Goal: Information Seeking & Learning: Find specific fact

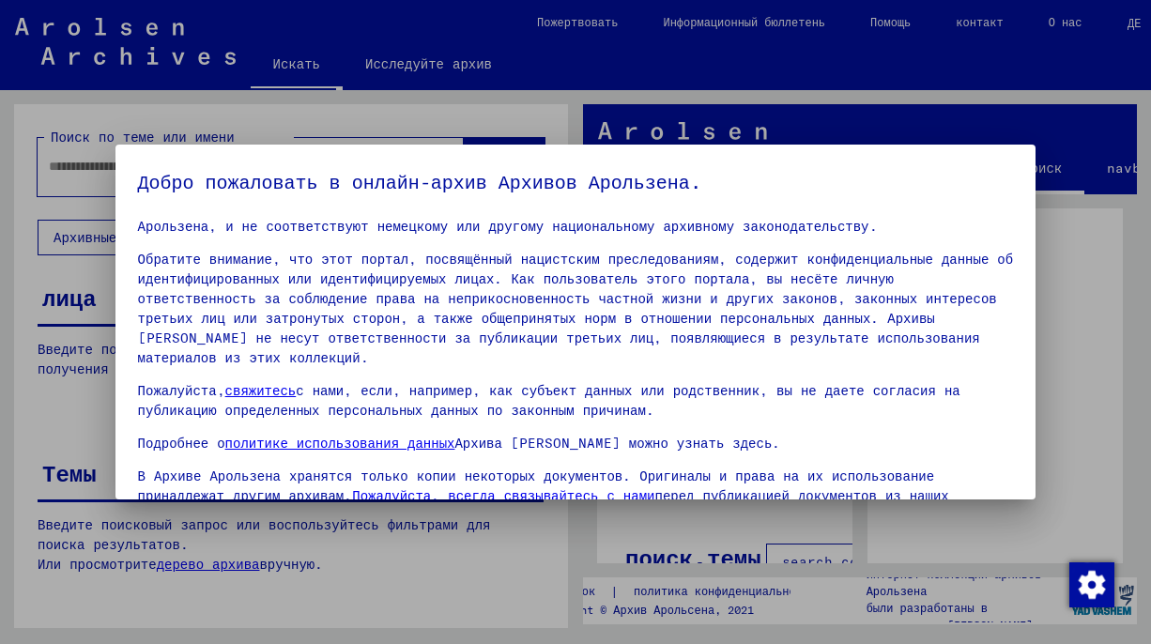
scroll to position [158, 0]
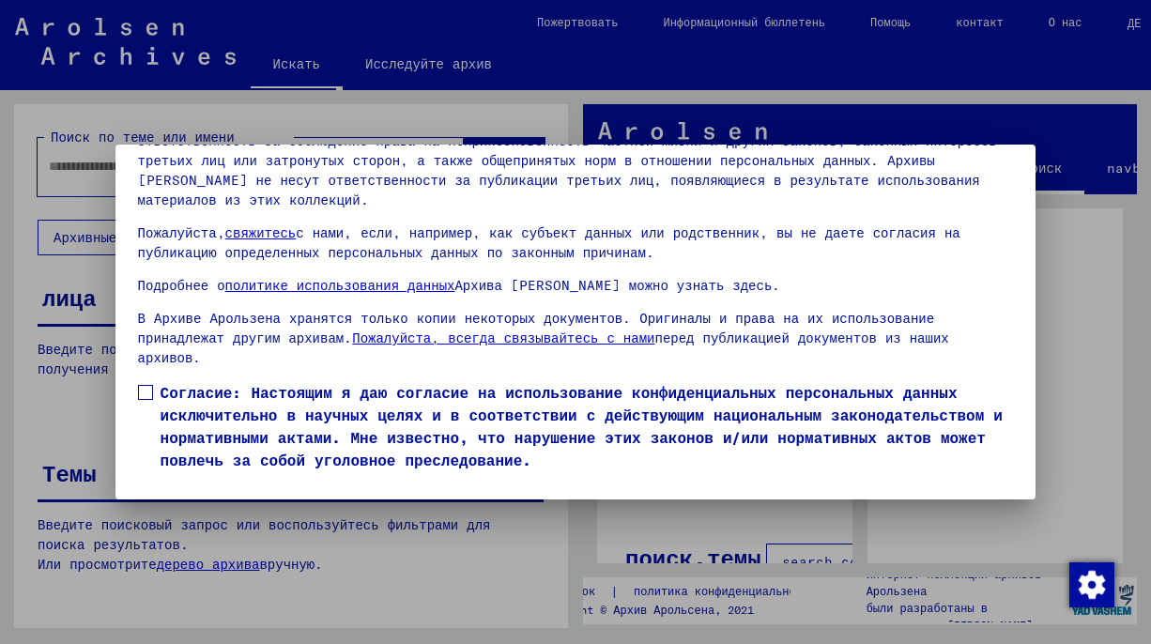
click at [147, 385] on span at bounding box center [145, 392] width 15 height 15
click at [207, 490] on font "Я согласен" at bounding box center [194, 498] width 80 height 17
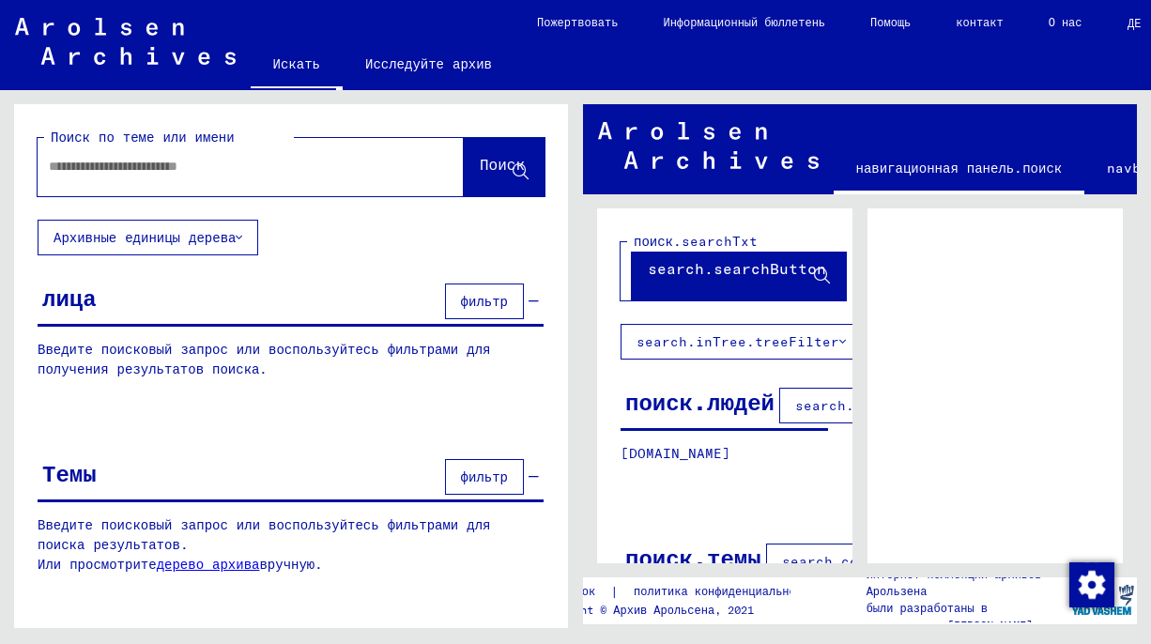
click at [152, 168] on input "text" at bounding box center [234, 167] width 370 height 20
click at [490, 183] on button "Поиск" at bounding box center [504, 167] width 81 height 58
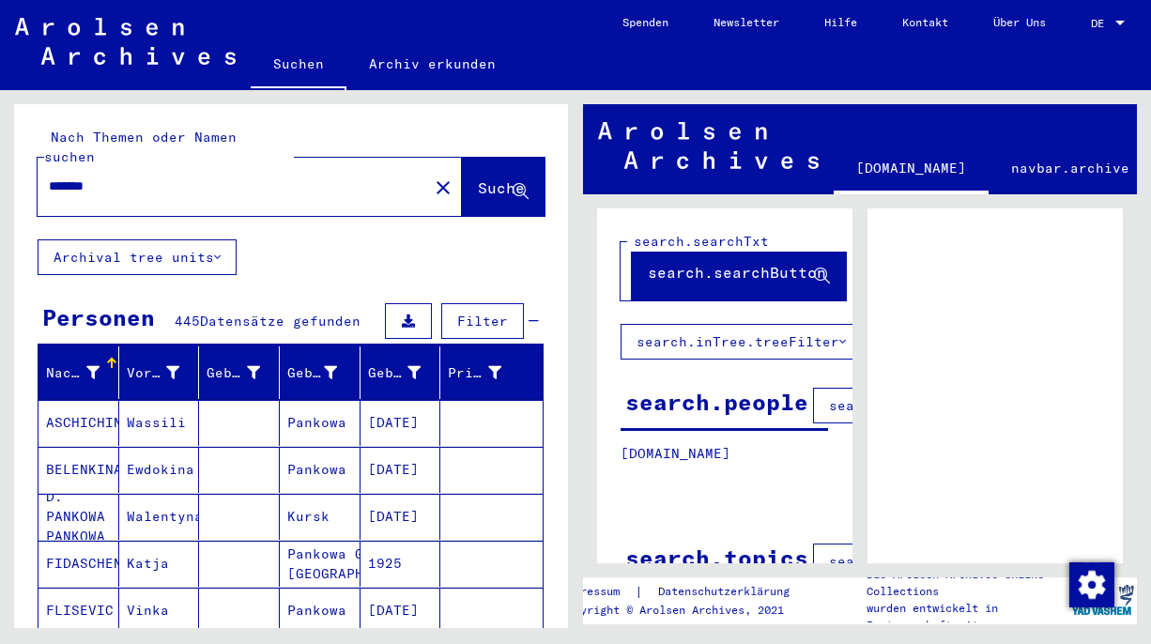
click at [269, 177] on div "*******" at bounding box center [227, 186] width 379 height 42
click at [267, 177] on input "*******" at bounding box center [233, 187] width 368 height 20
type input "**********"
click at [477, 199] on div "**********" at bounding box center [291, 171] width 554 height 135
click at [480, 178] on span "Suche" at bounding box center [501, 187] width 47 height 19
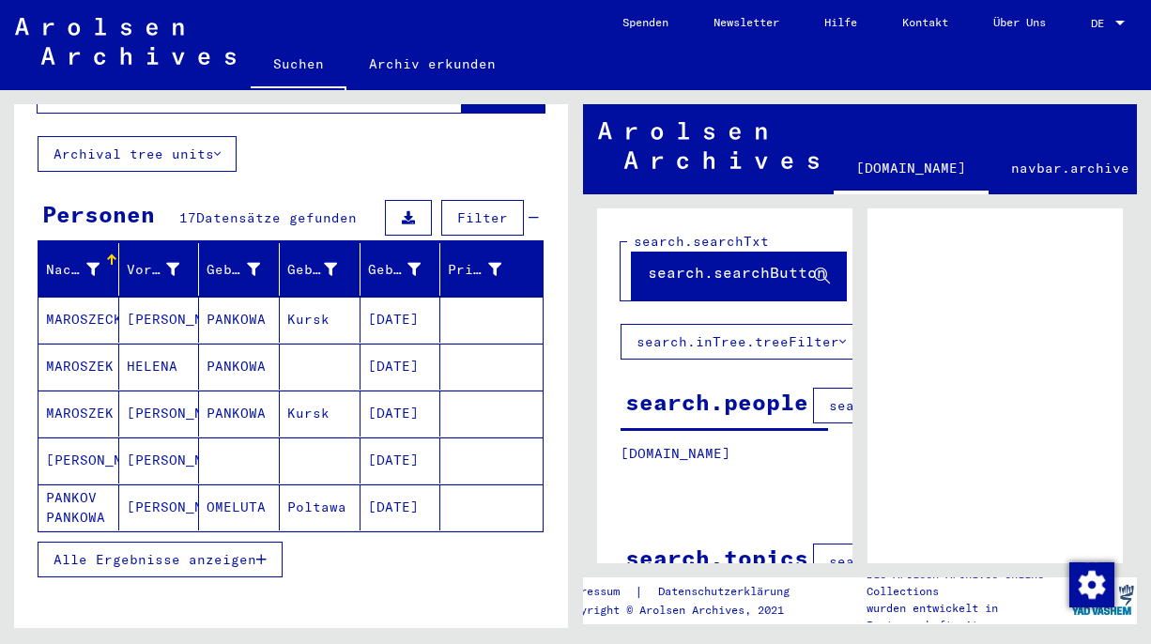
scroll to position [105, 0]
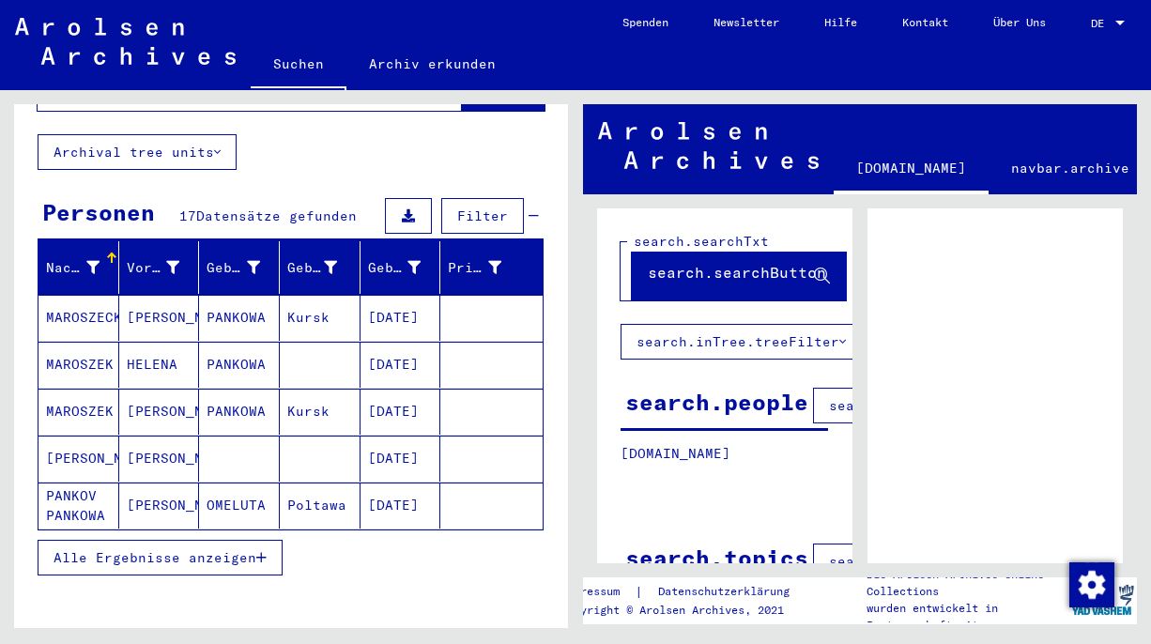
drag, startPoint x: 438, startPoint y: 267, endPoint x: 464, endPoint y: 266, distance: 25.4
click at [464, 266] on mat-header-row "Nachname Vorname Geburtsname Geburt‏ Geburtsdatum Prisoner #" at bounding box center [290, 268] width 504 height 53
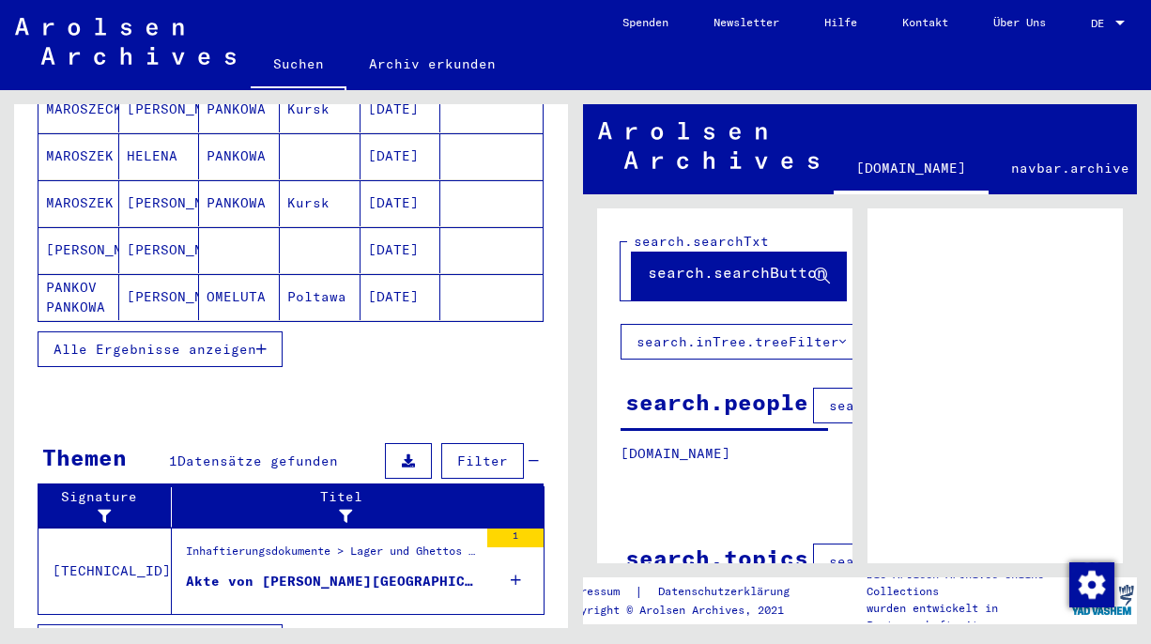
scroll to position [335, 0]
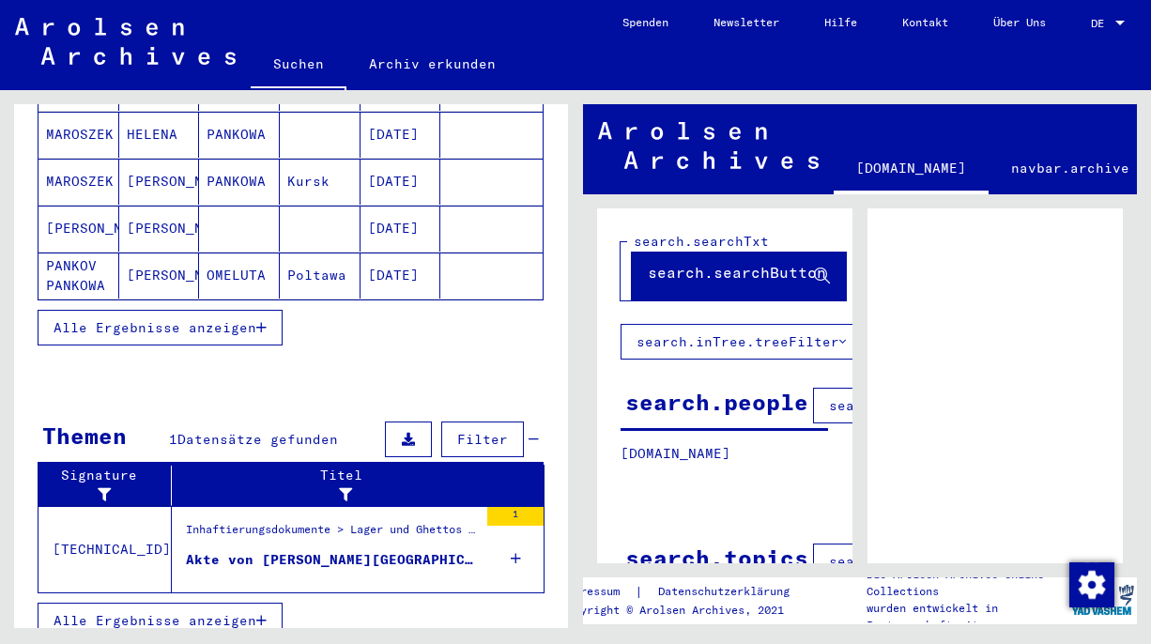
click at [185, 315] on button "Alle Ergebnisse anzeigen" at bounding box center [160, 328] width 245 height 36
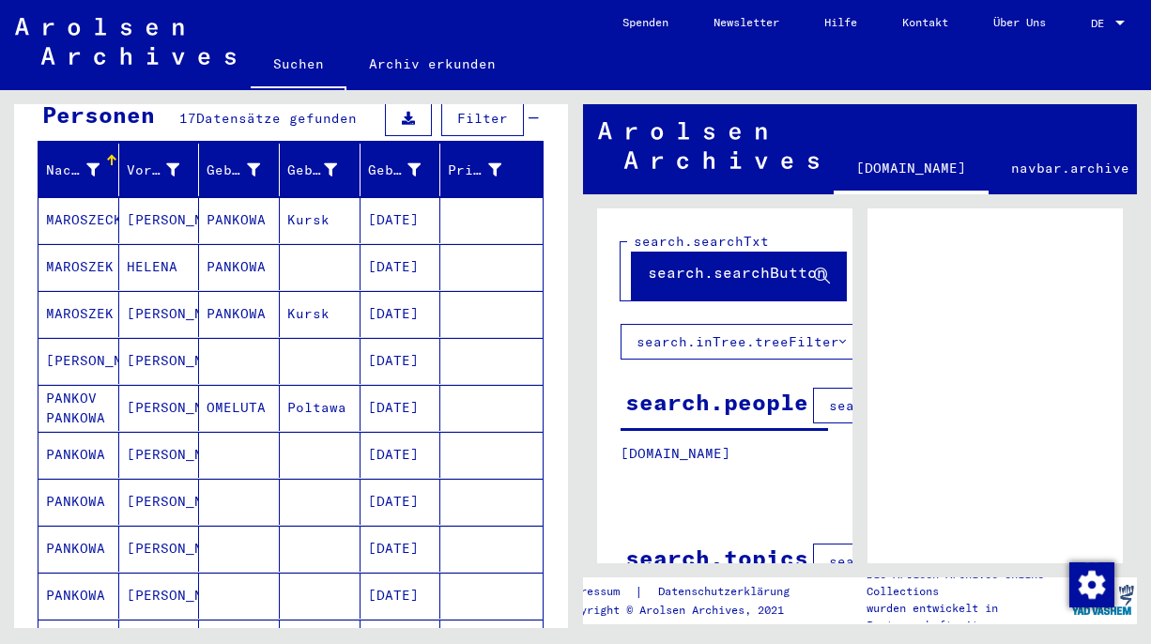
scroll to position [196, 0]
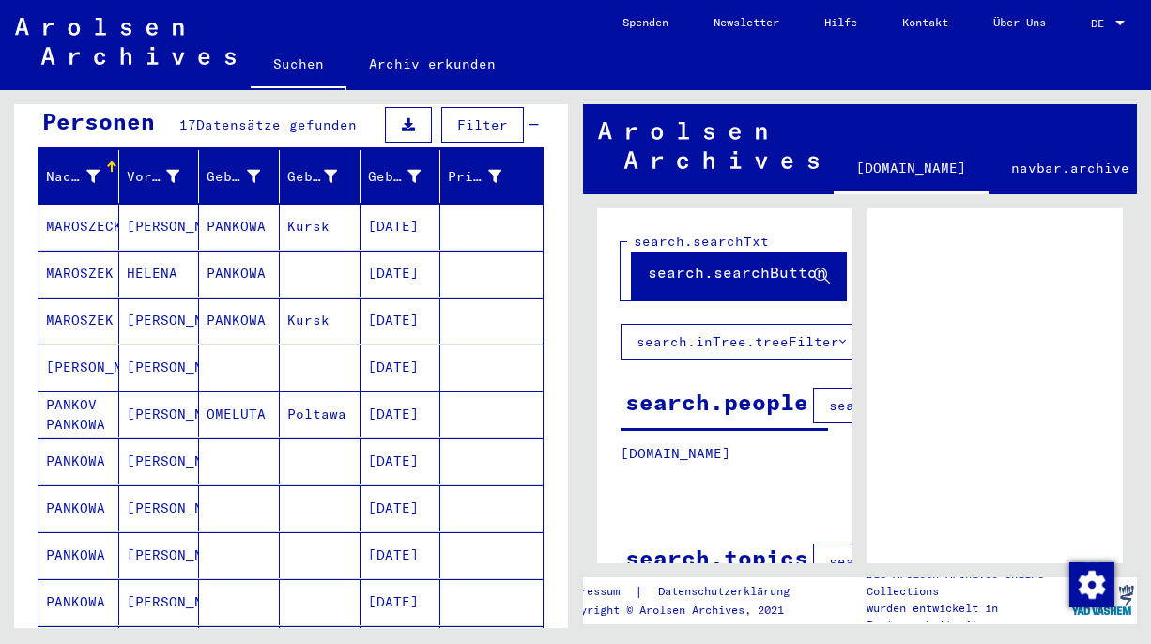
click at [414, 204] on mat-cell "[DATE]" at bounding box center [401, 227] width 81 height 46
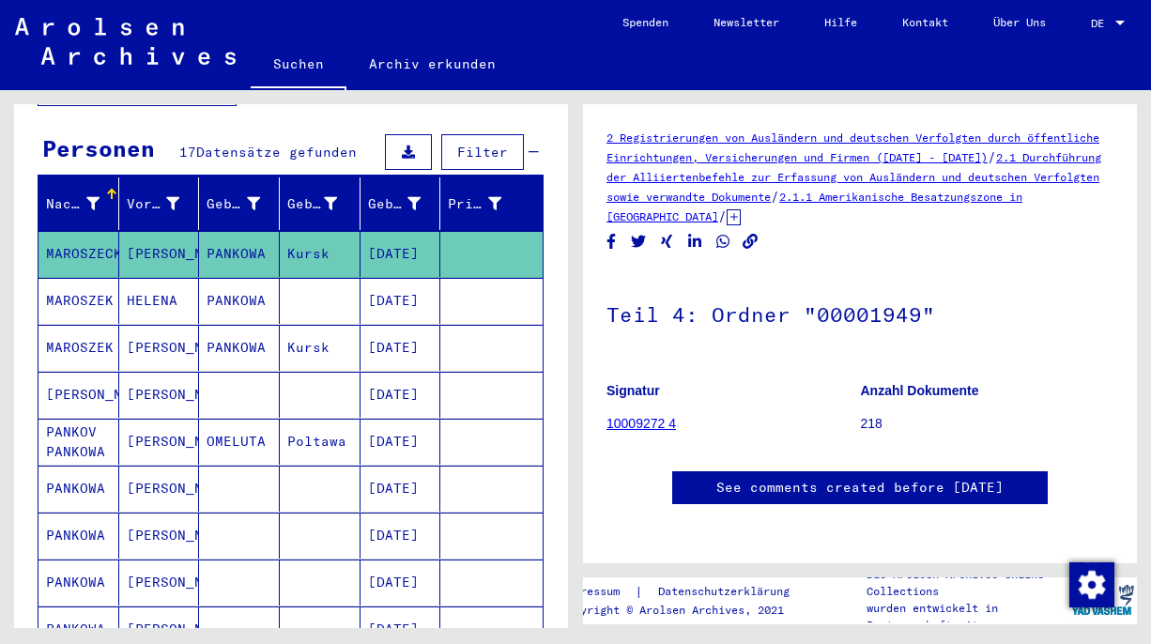
scroll to position [158, 0]
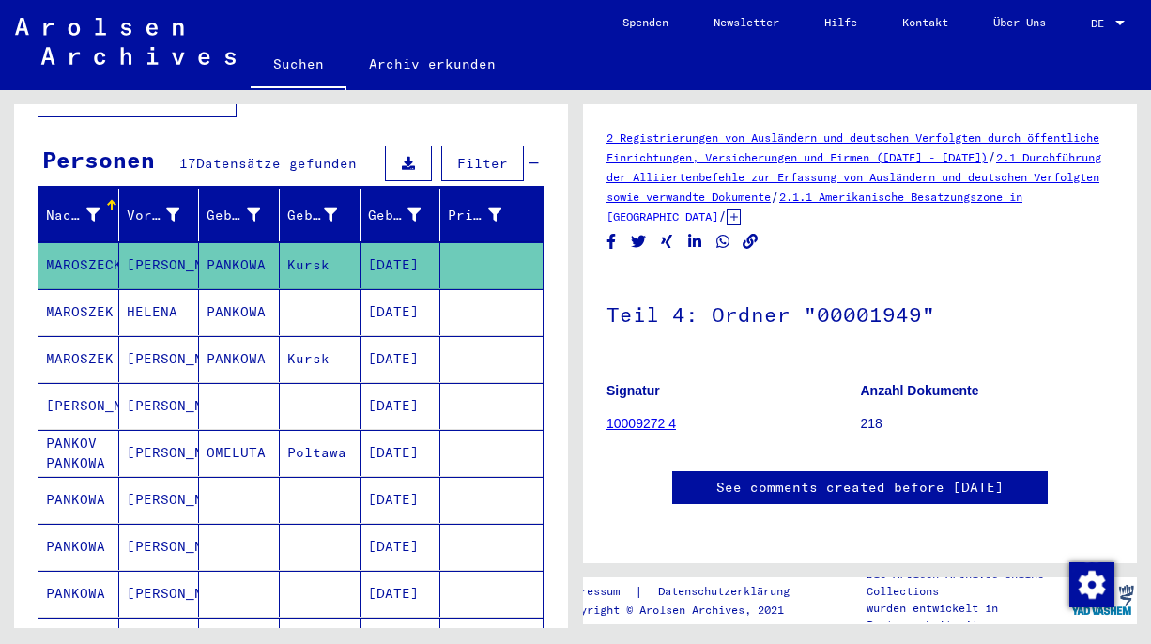
click at [416, 289] on mat-cell "[DATE]" at bounding box center [401, 312] width 81 height 46
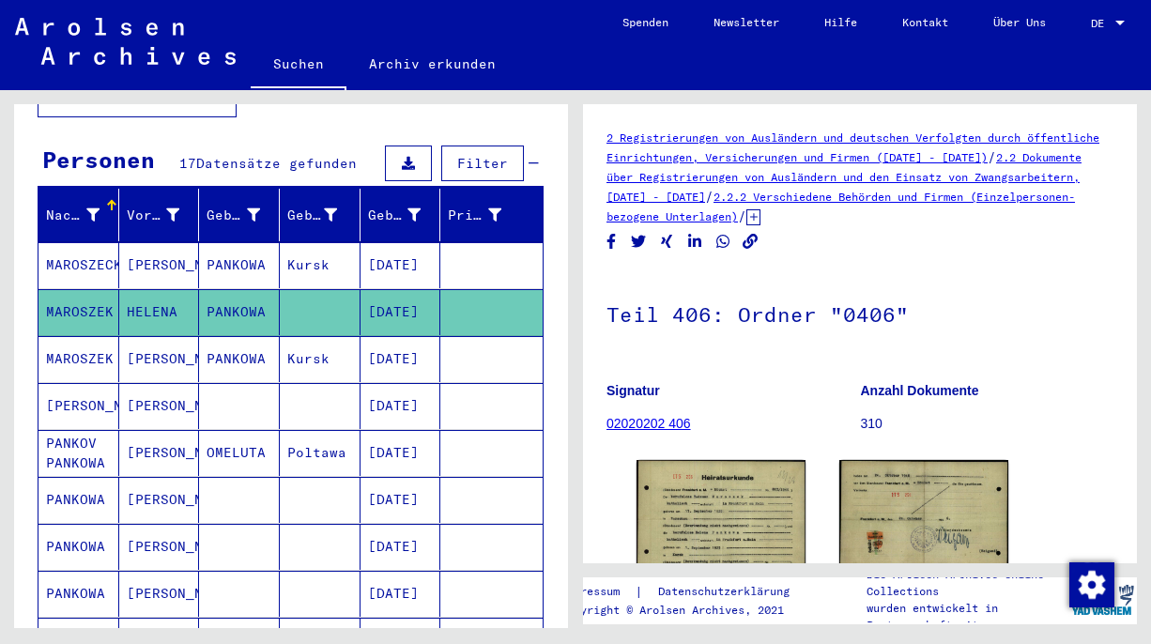
click at [413, 336] on mat-cell "[DATE]" at bounding box center [401, 359] width 81 height 46
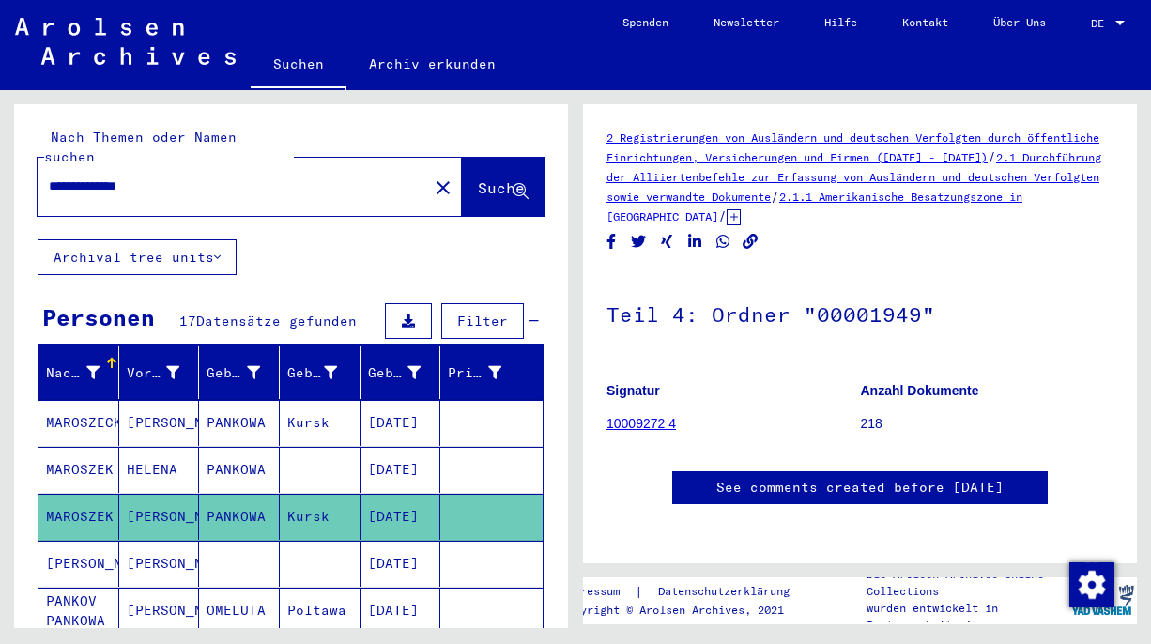
click at [486, 313] on span "Filter" at bounding box center [482, 321] width 51 height 17
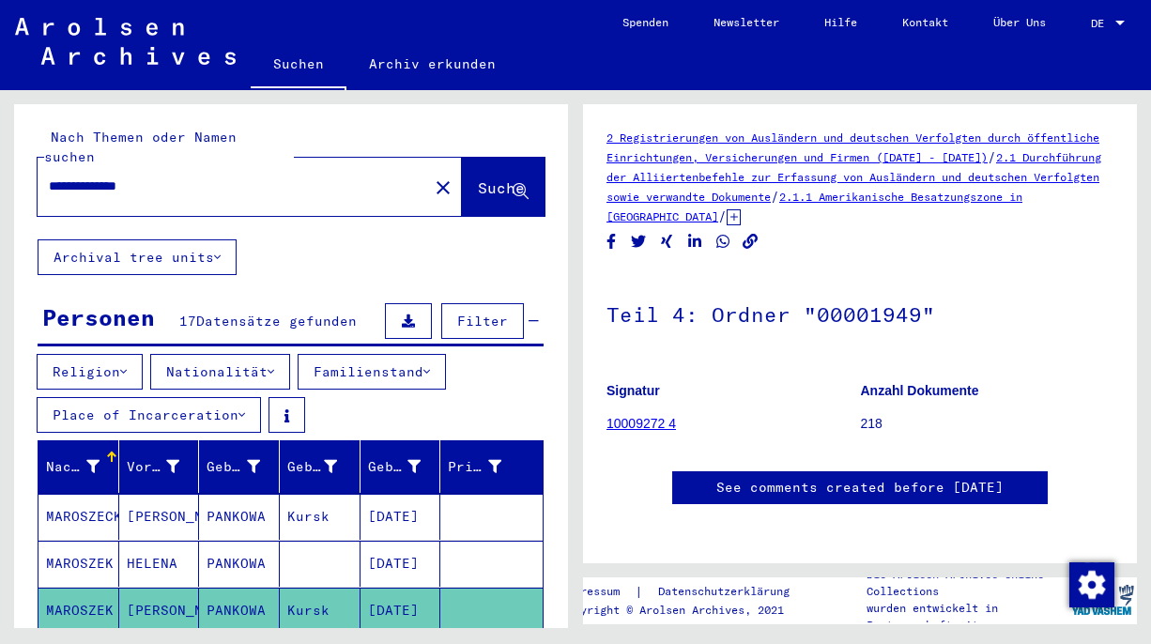
click at [127, 365] on icon at bounding box center [123, 371] width 7 height 13
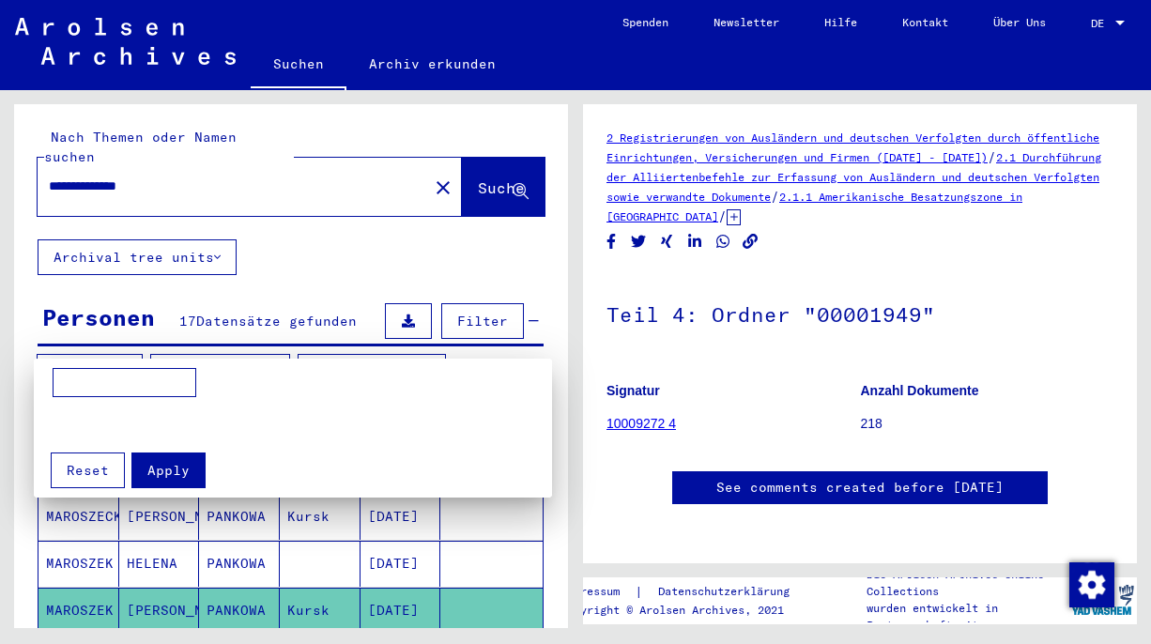
click at [127, 349] on div at bounding box center [575, 322] width 1151 height 644
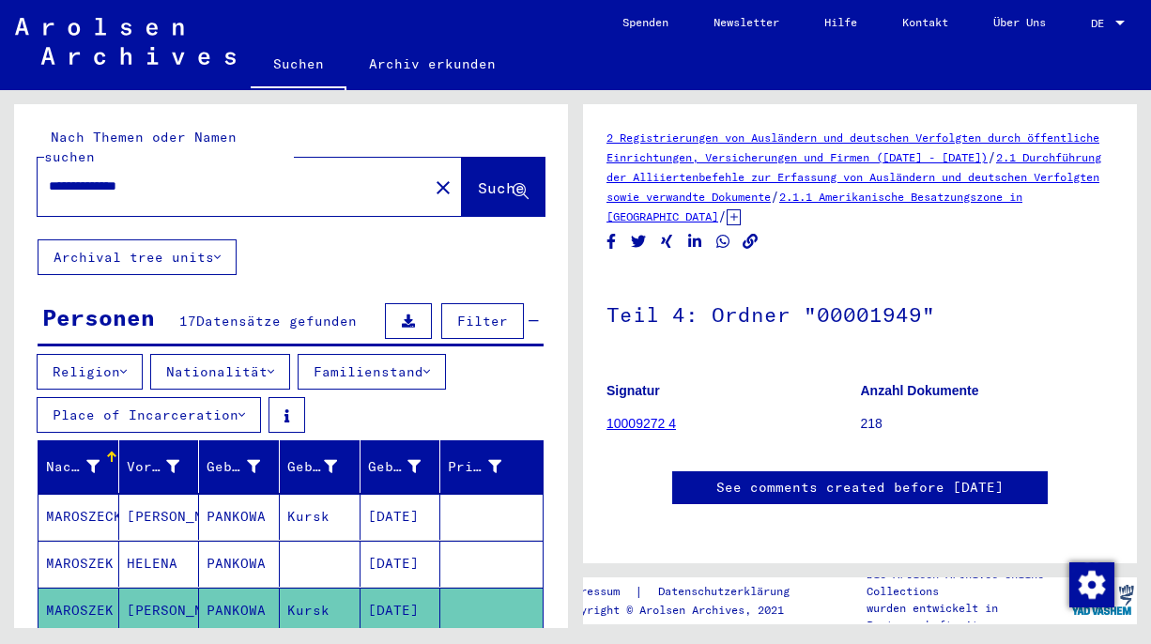
click at [120, 397] on button "Place of Incarceration" at bounding box center [149, 415] width 224 height 36
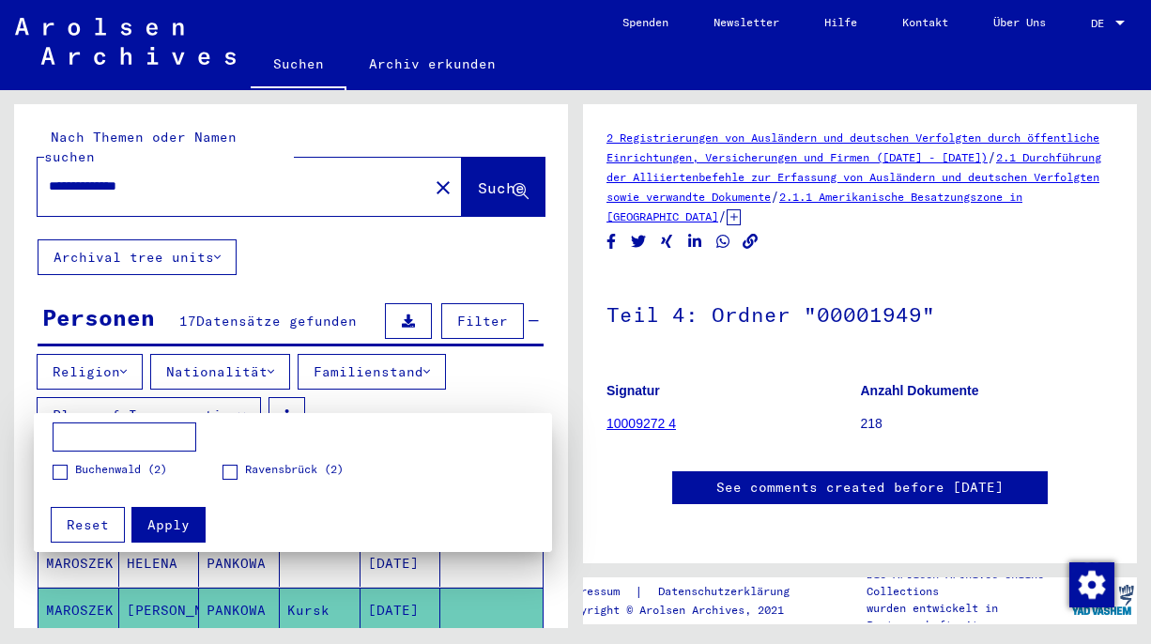
click at [120, 389] on div at bounding box center [575, 322] width 1151 height 644
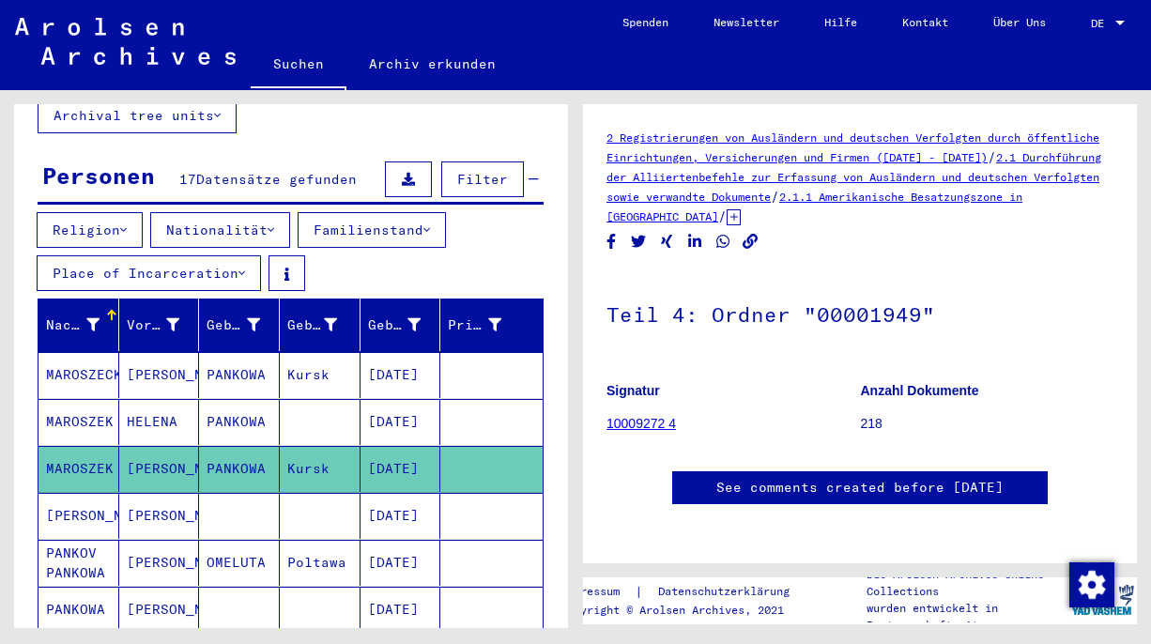
click at [418, 499] on mat-cell "[DATE]" at bounding box center [401, 516] width 81 height 46
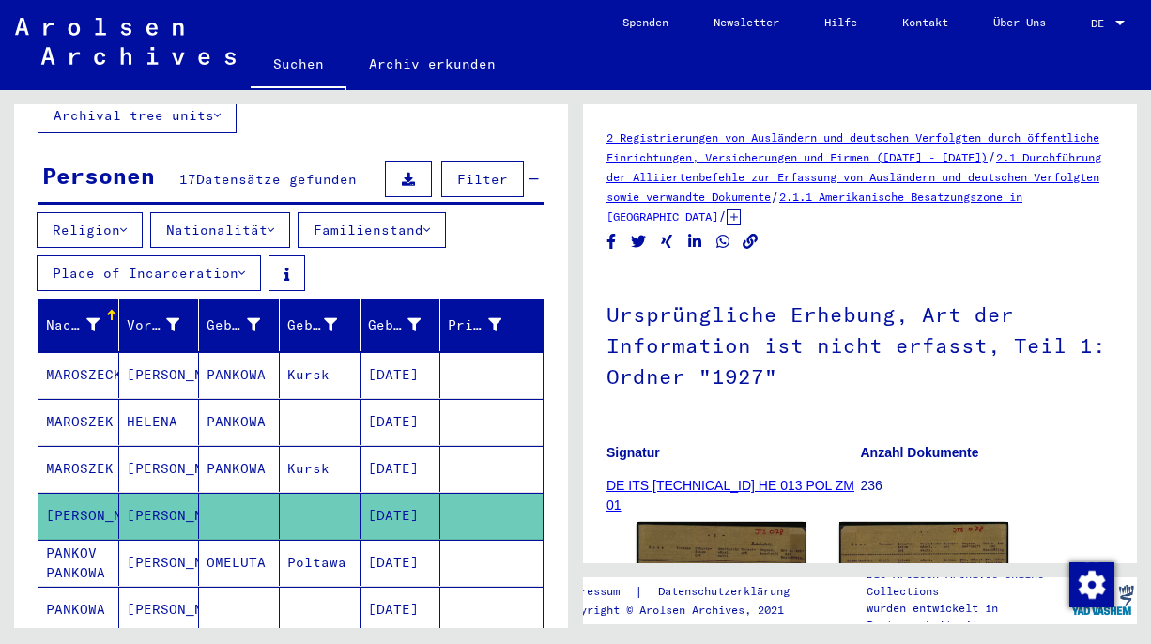
click at [420, 452] on mat-cell "[DATE]" at bounding box center [401, 469] width 81 height 46
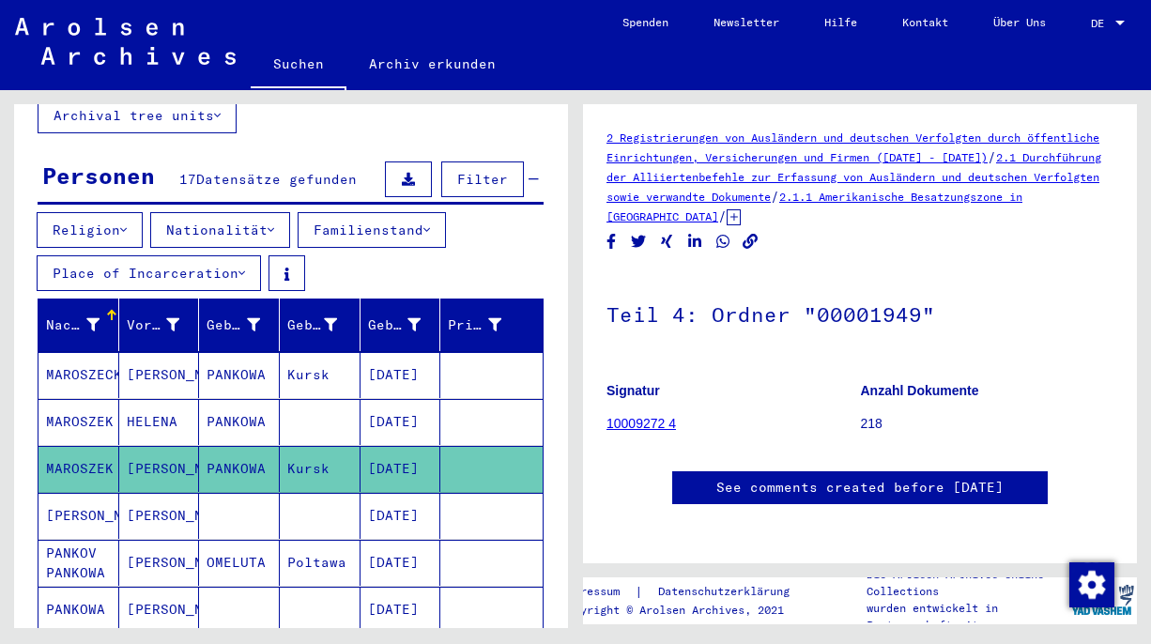
click at [423, 403] on mat-cell "[DATE]" at bounding box center [401, 422] width 81 height 46
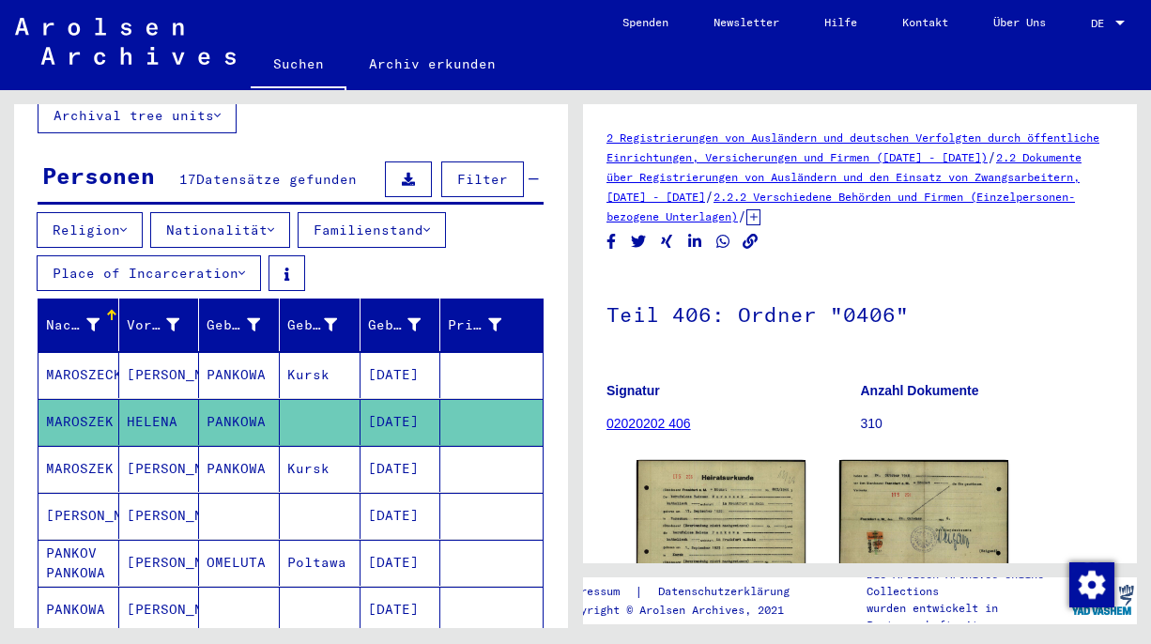
click at [420, 366] on mat-cell "[DATE]" at bounding box center [401, 375] width 81 height 46
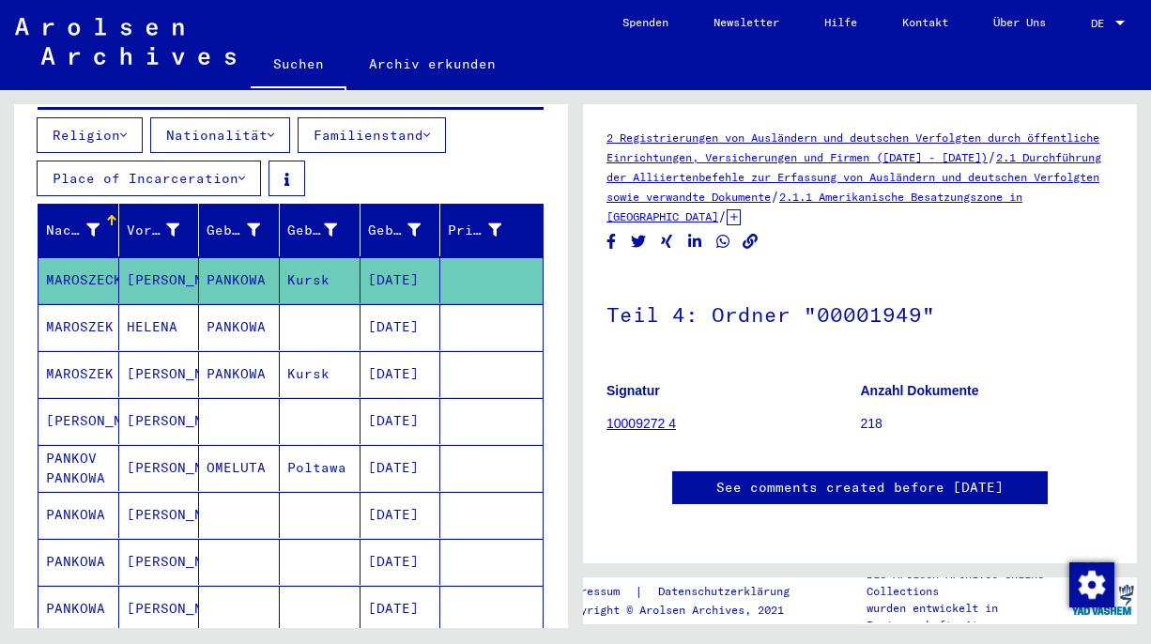
scroll to position [240, 0]
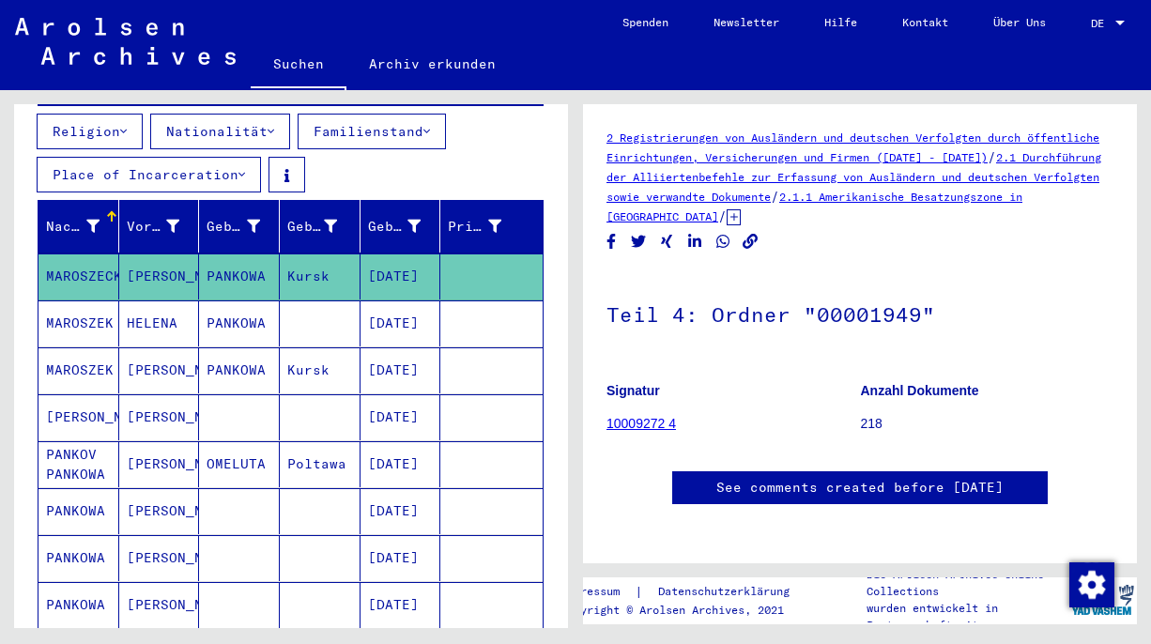
click at [422, 453] on mat-cell "[DATE]" at bounding box center [401, 464] width 81 height 46
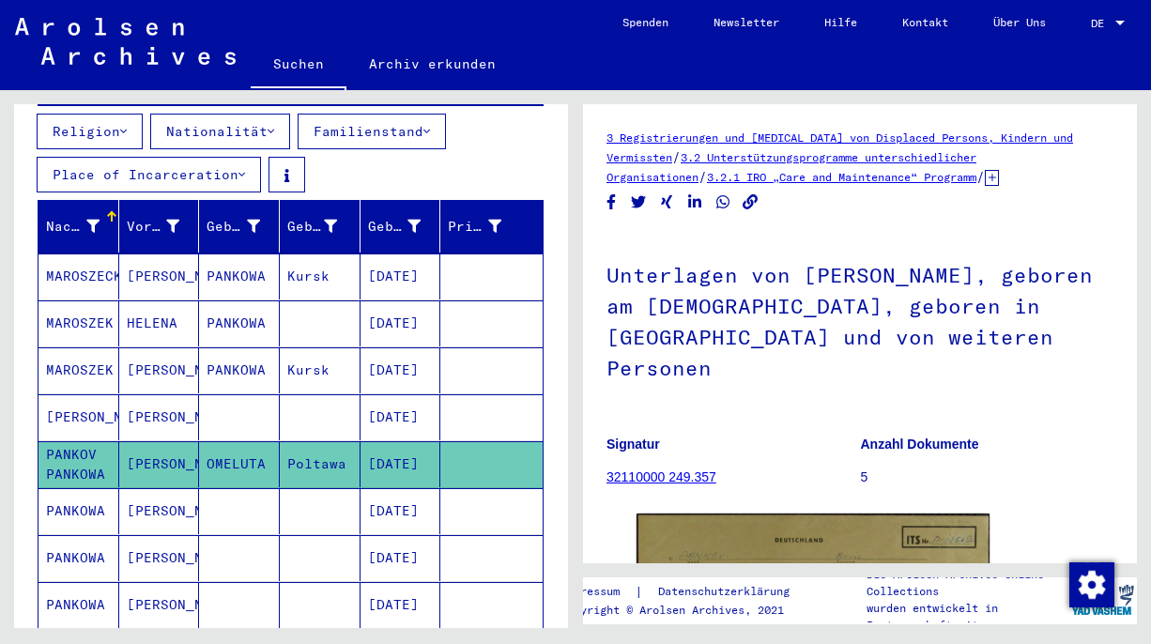
click at [412, 494] on mat-cell "[DATE]" at bounding box center [401, 511] width 81 height 46
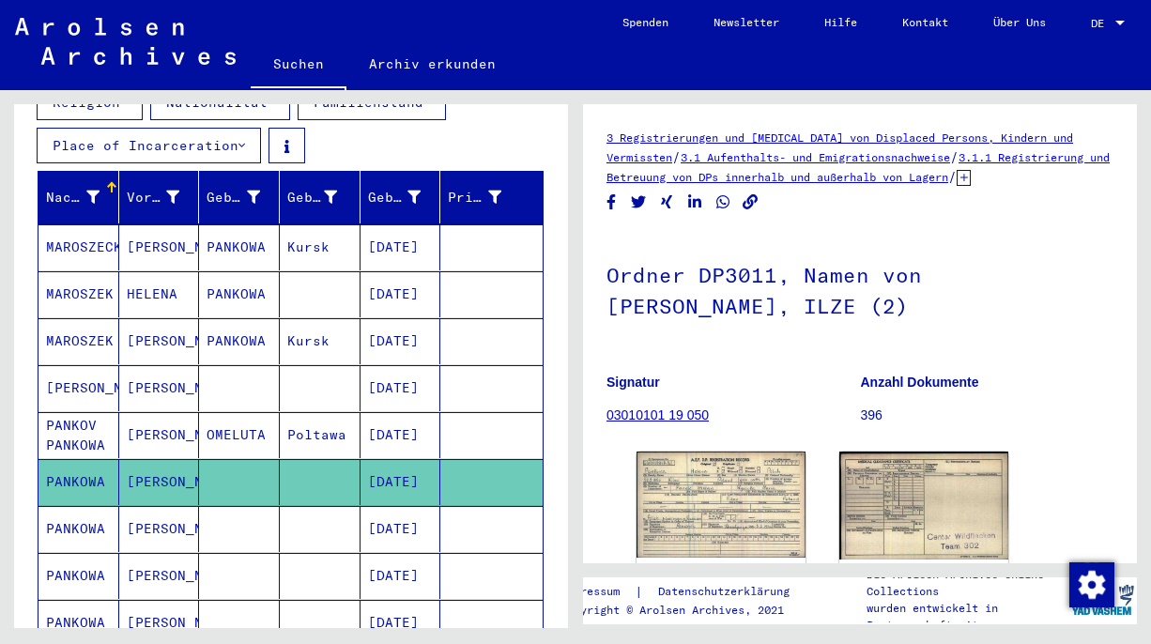
scroll to position [276, 0]
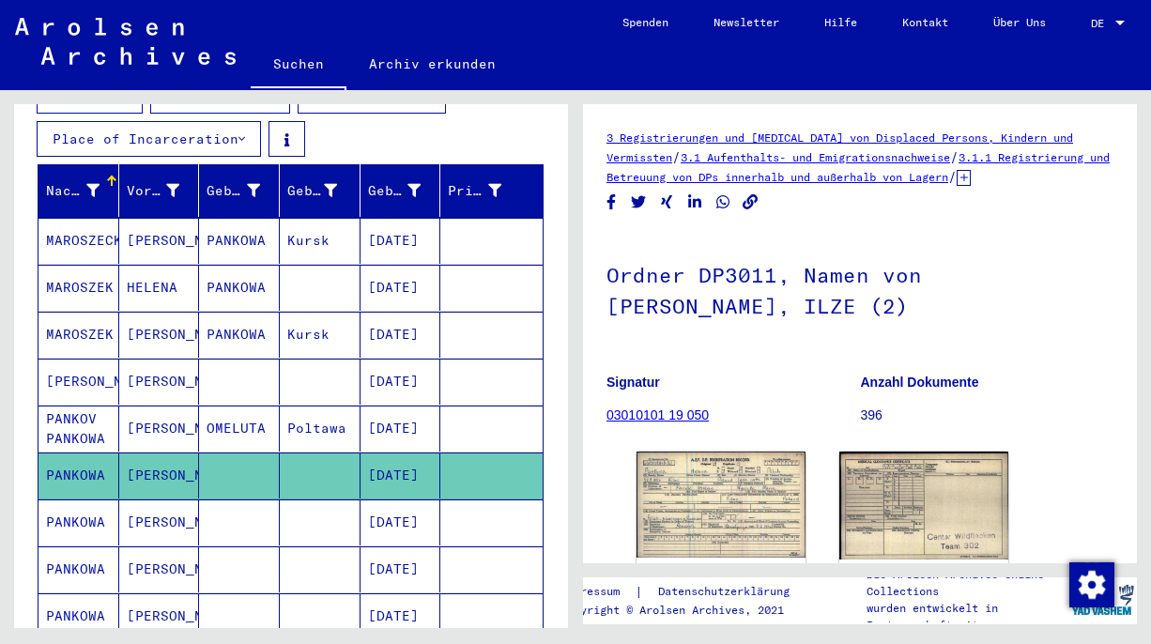
click at [412, 499] on mat-cell "[DATE]" at bounding box center [401, 522] width 81 height 46
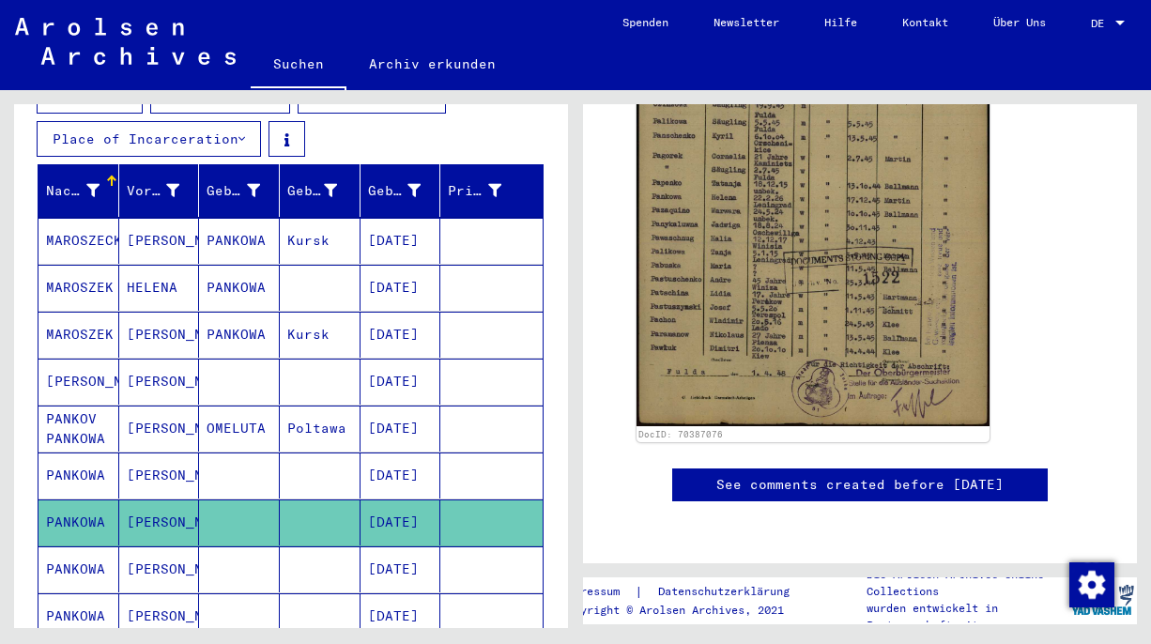
click at [422, 551] on mat-cell "[DATE]" at bounding box center [401, 569] width 81 height 46
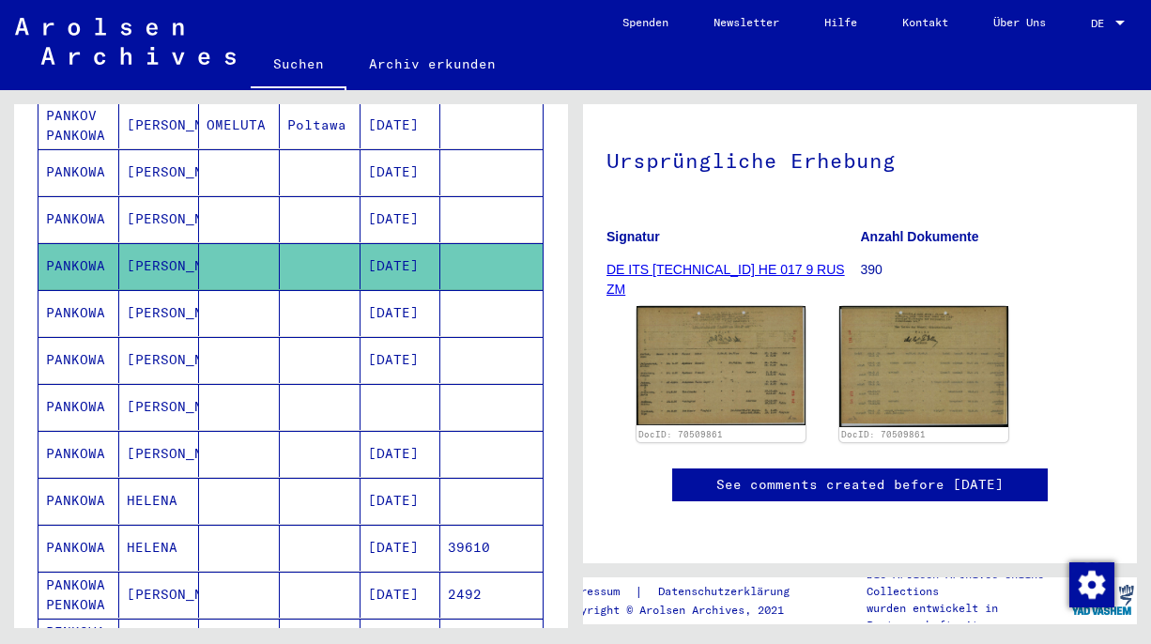
click at [415, 346] on mat-cell "[DATE]" at bounding box center [401, 360] width 81 height 46
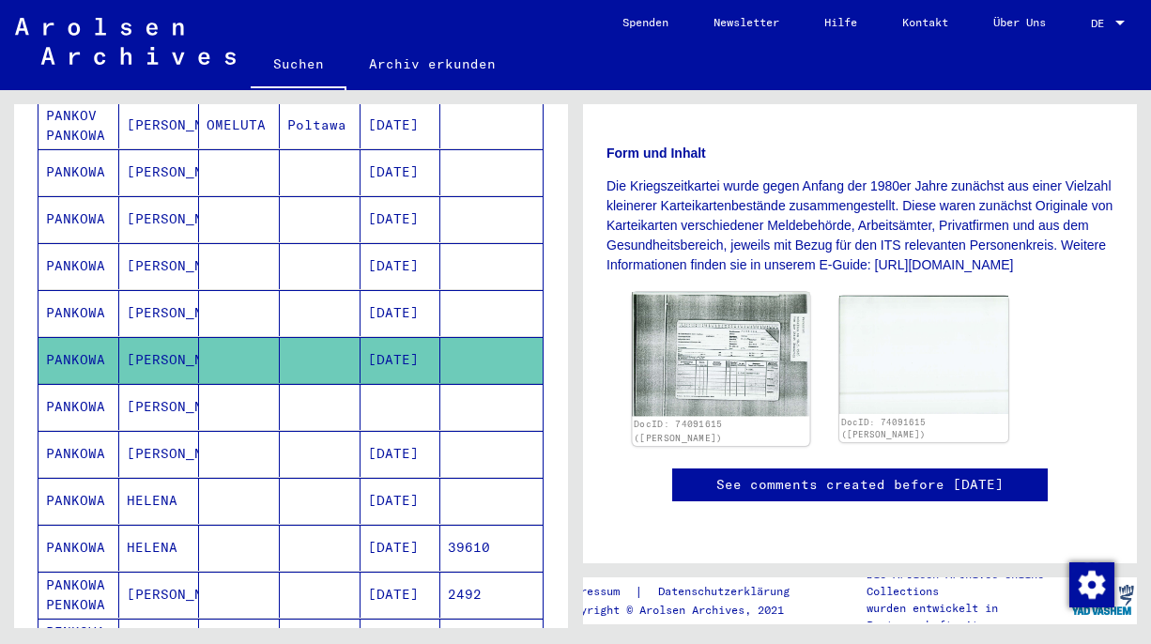
click at [701, 292] on img at bounding box center [721, 354] width 177 height 124
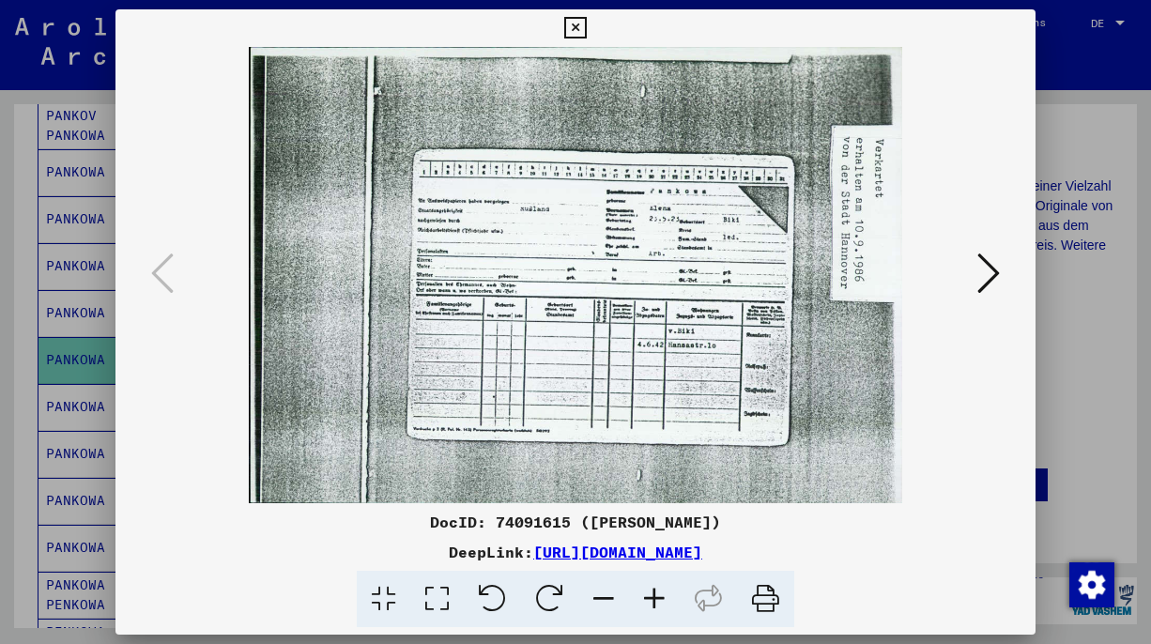
click at [987, 276] on icon at bounding box center [988, 273] width 23 height 45
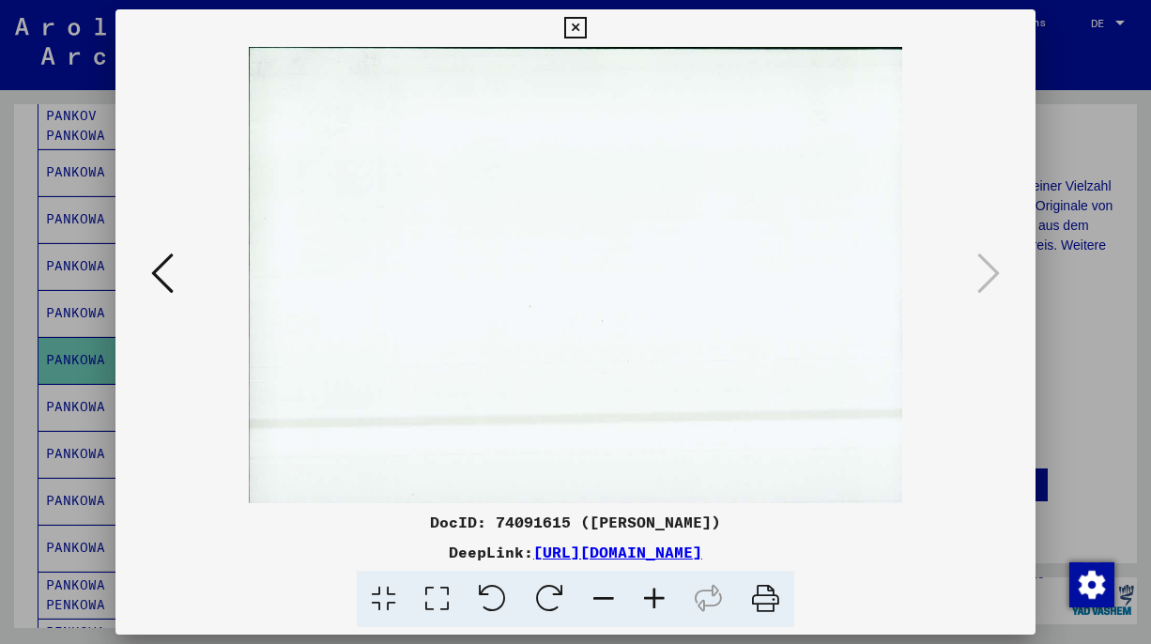
click at [1070, 304] on div at bounding box center [575, 322] width 1151 height 644
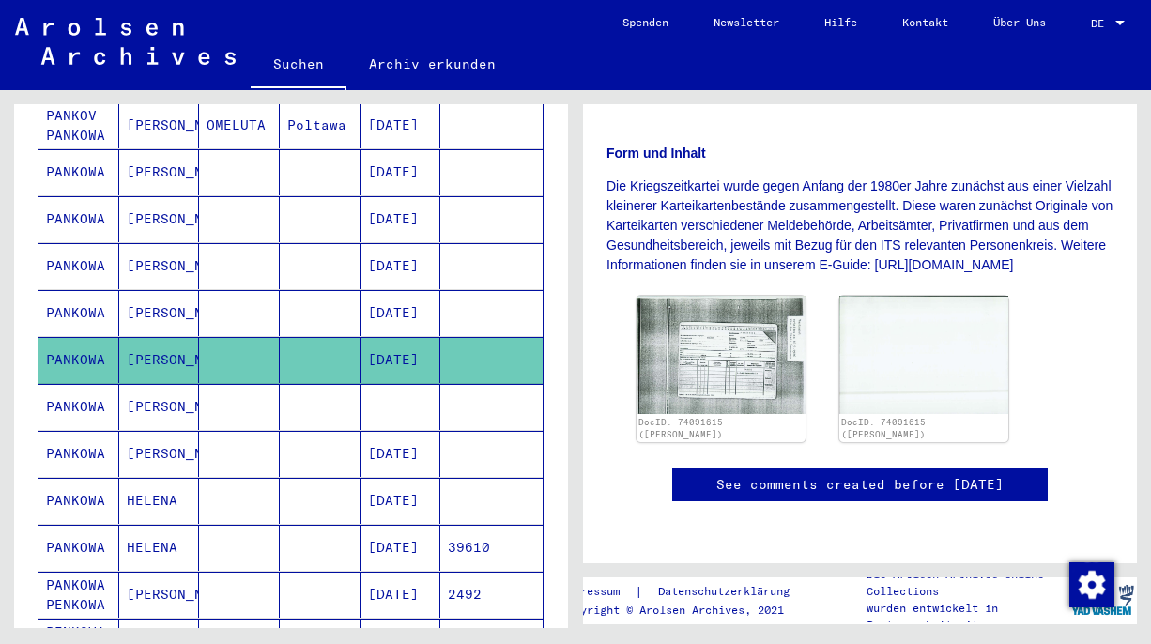
click at [405, 525] on mat-cell "[DATE]" at bounding box center [401, 548] width 81 height 46
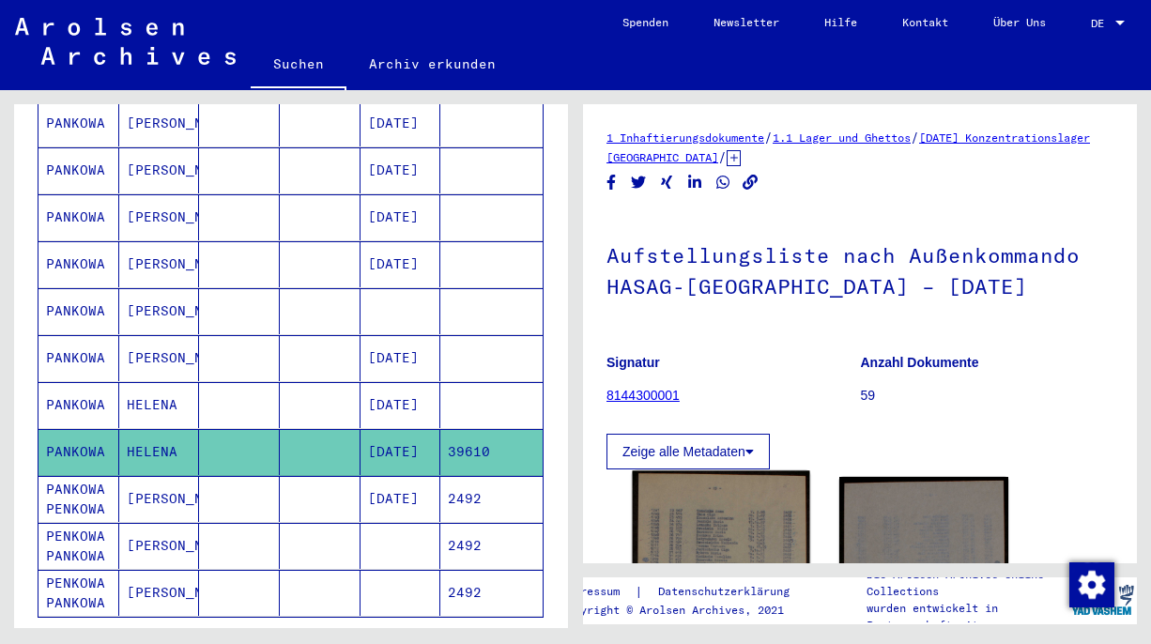
click at [705, 523] on img at bounding box center [721, 593] width 177 height 245
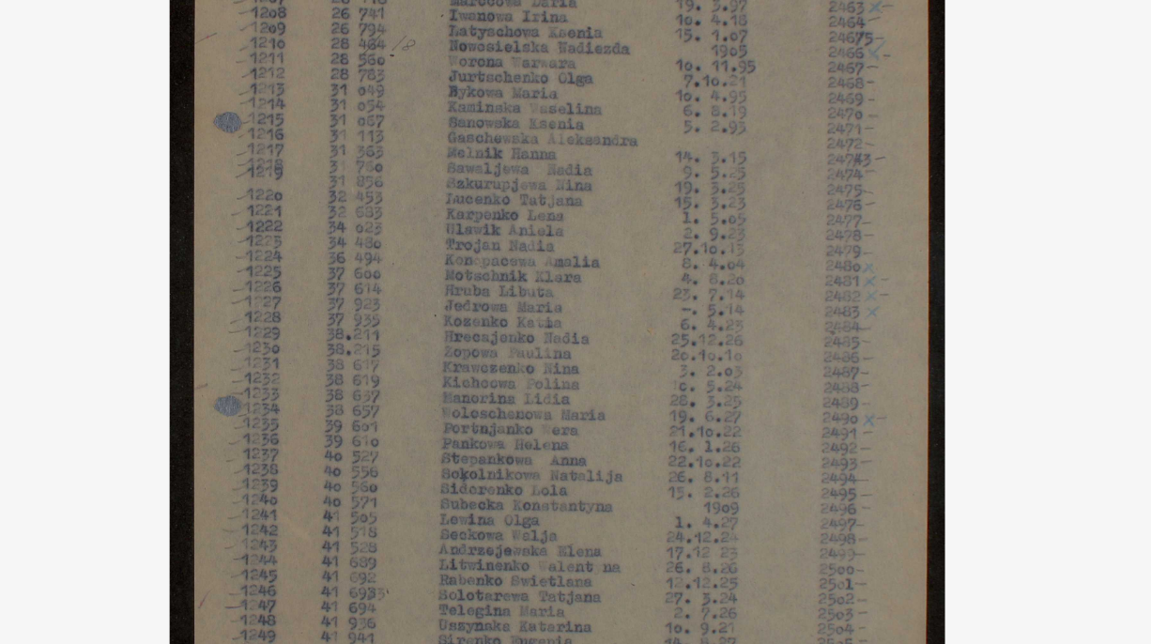
click at [619, 349] on img at bounding box center [575, 275] width 793 height 456
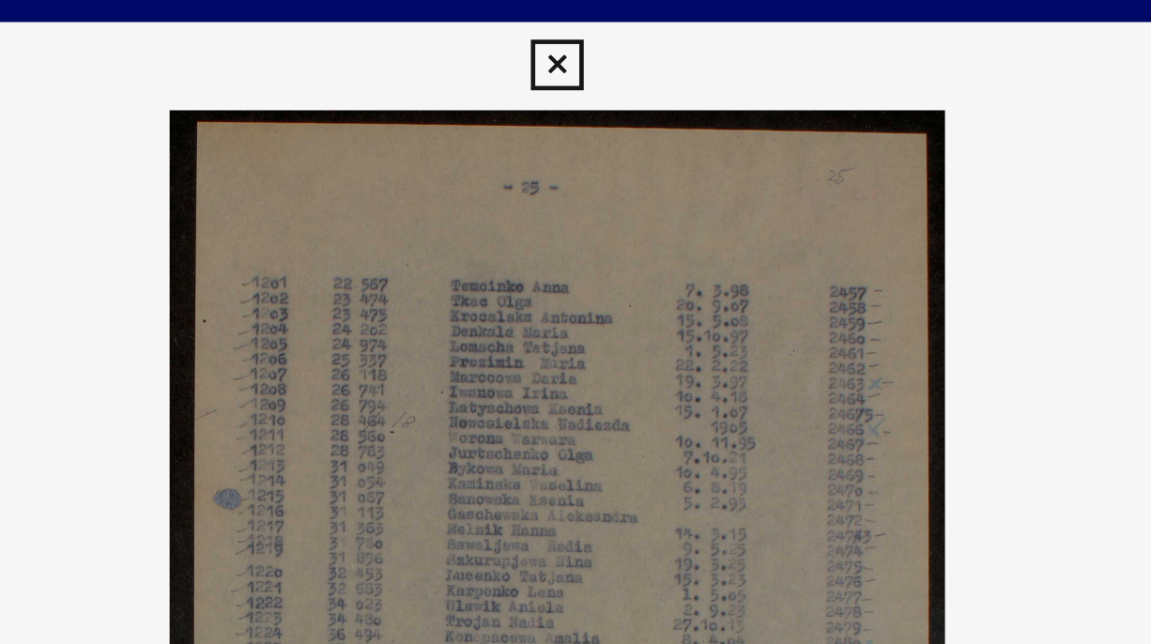
click at [579, 33] on icon at bounding box center [575, 28] width 22 height 23
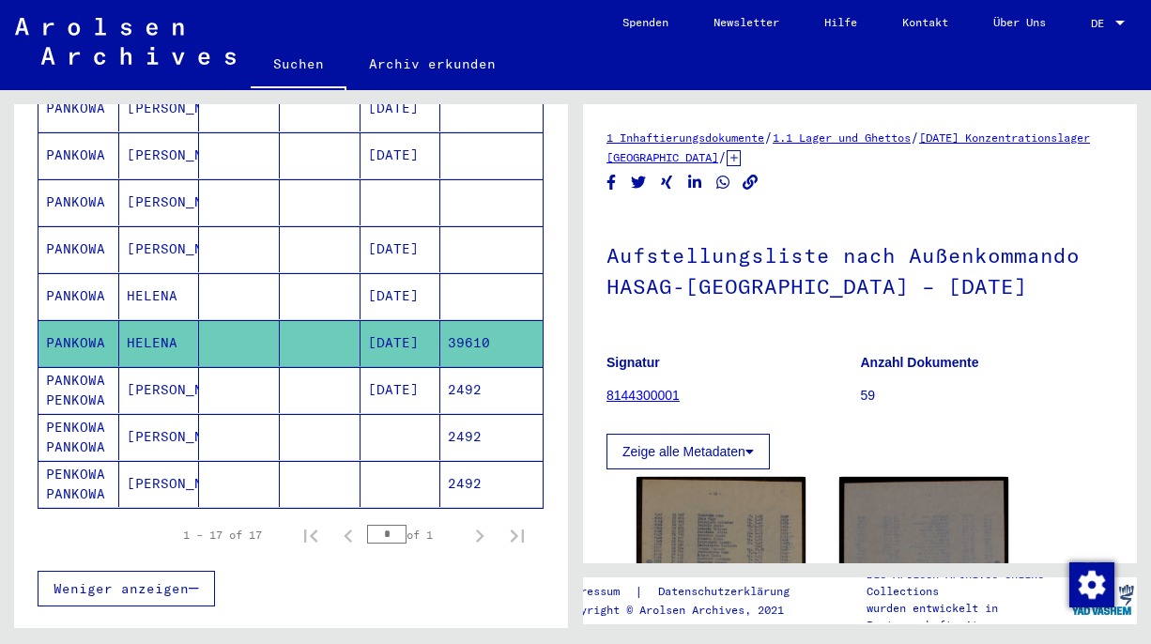
scroll to position [789, 0]
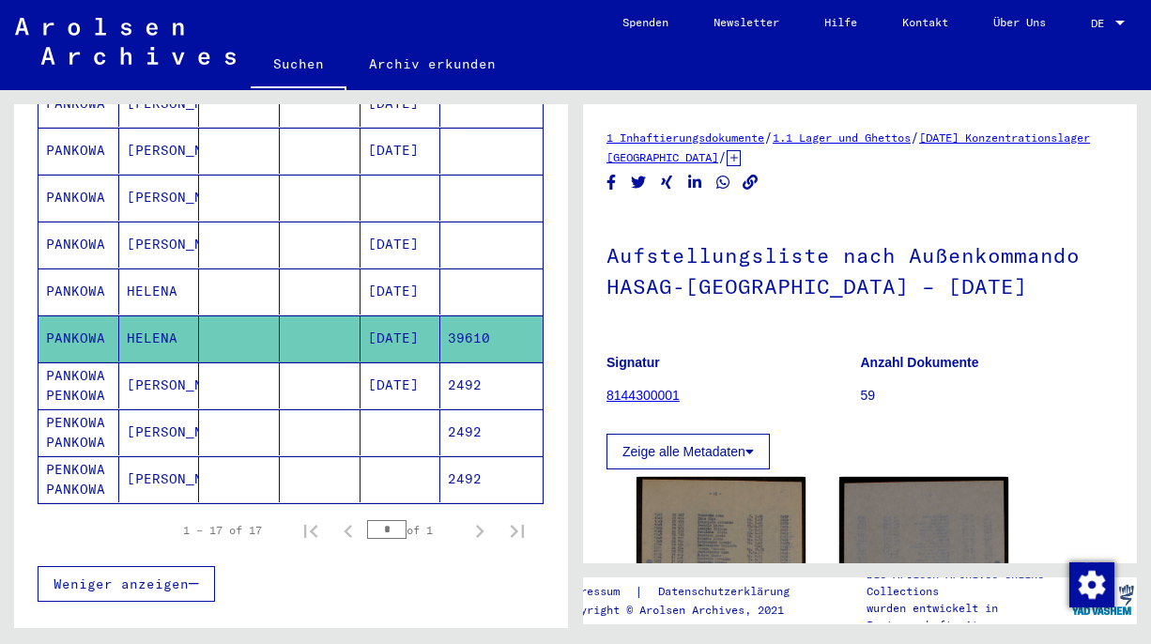
click at [422, 364] on mat-cell "[DATE]" at bounding box center [401, 385] width 81 height 46
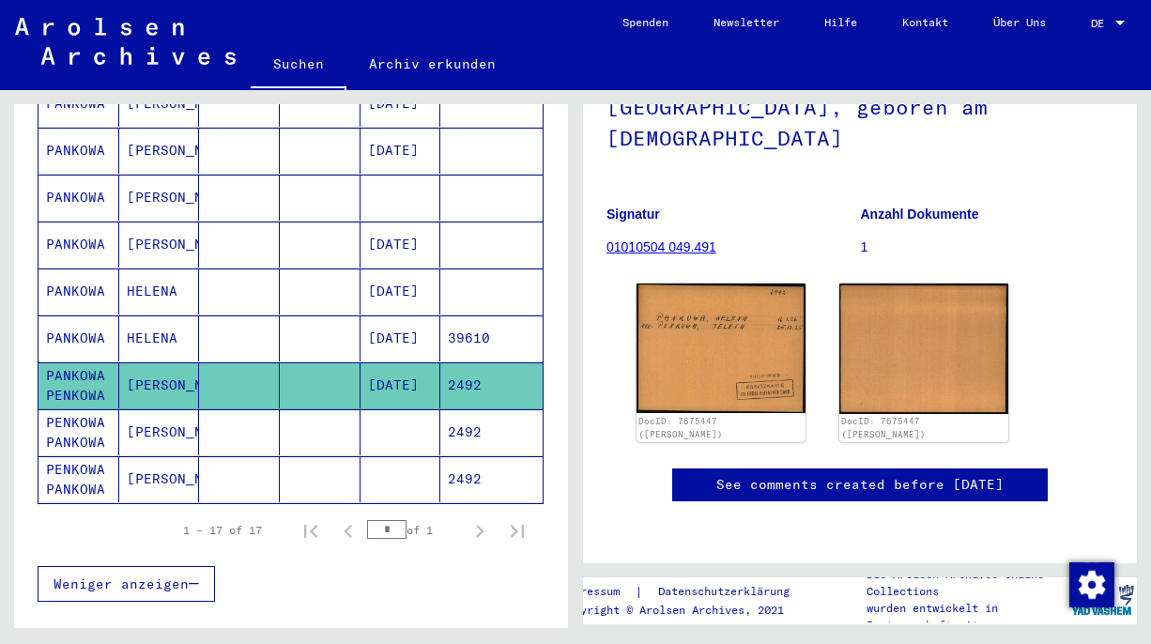
scroll to position [212, 0]
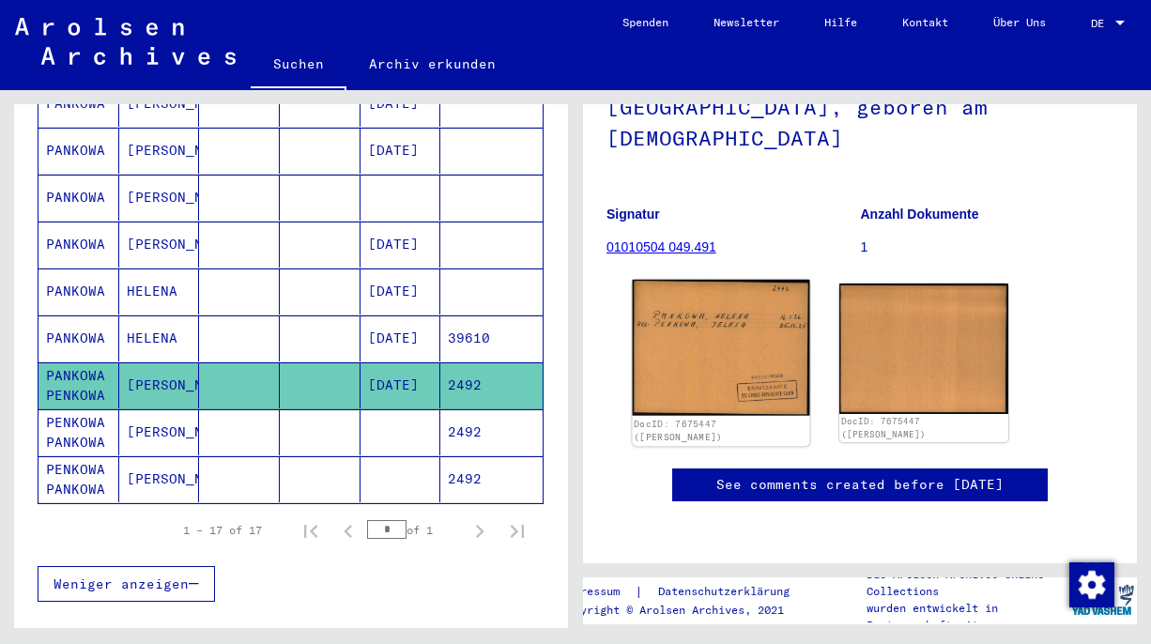
click at [705, 293] on img at bounding box center [721, 348] width 177 height 136
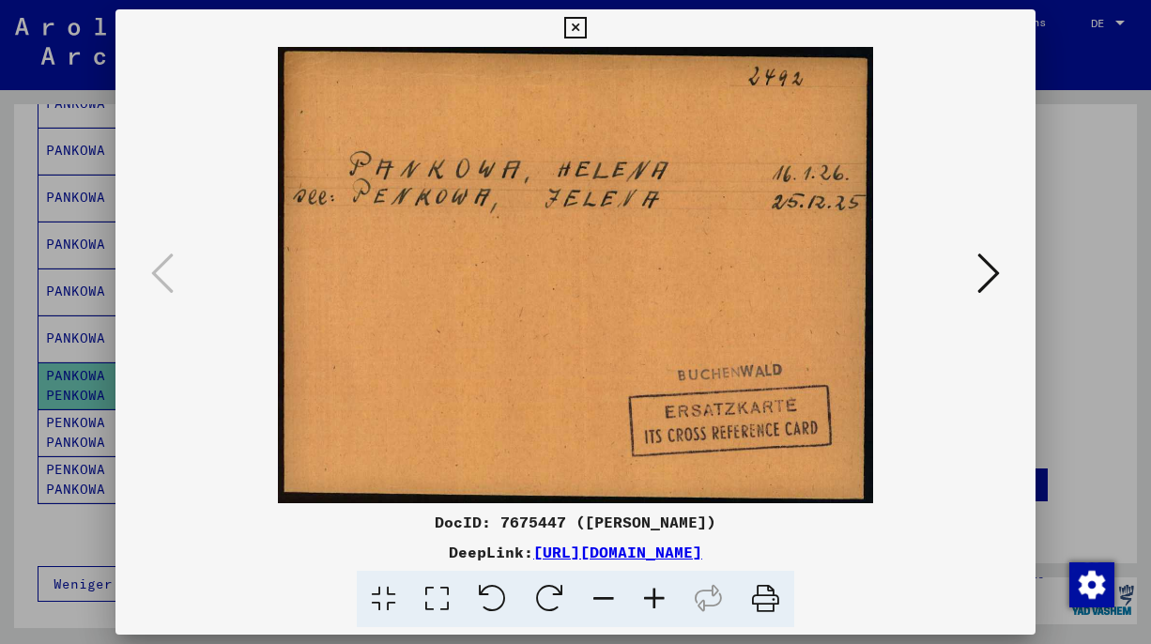
click at [987, 270] on icon at bounding box center [988, 273] width 23 height 45
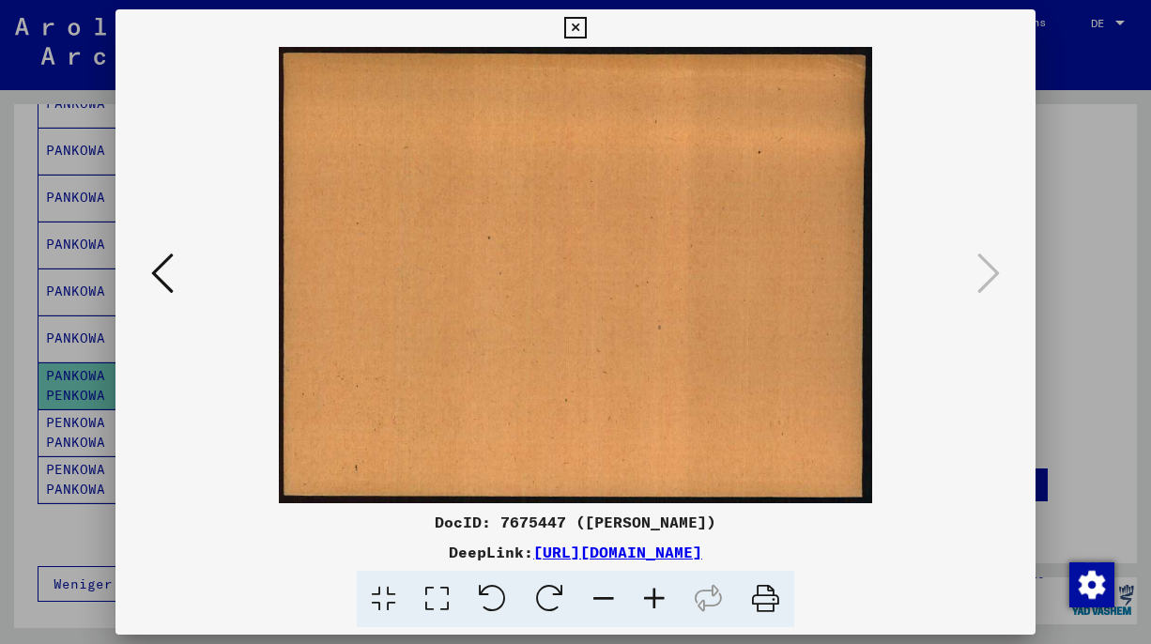
click at [1078, 275] on div at bounding box center [575, 322] width 1151 height 644
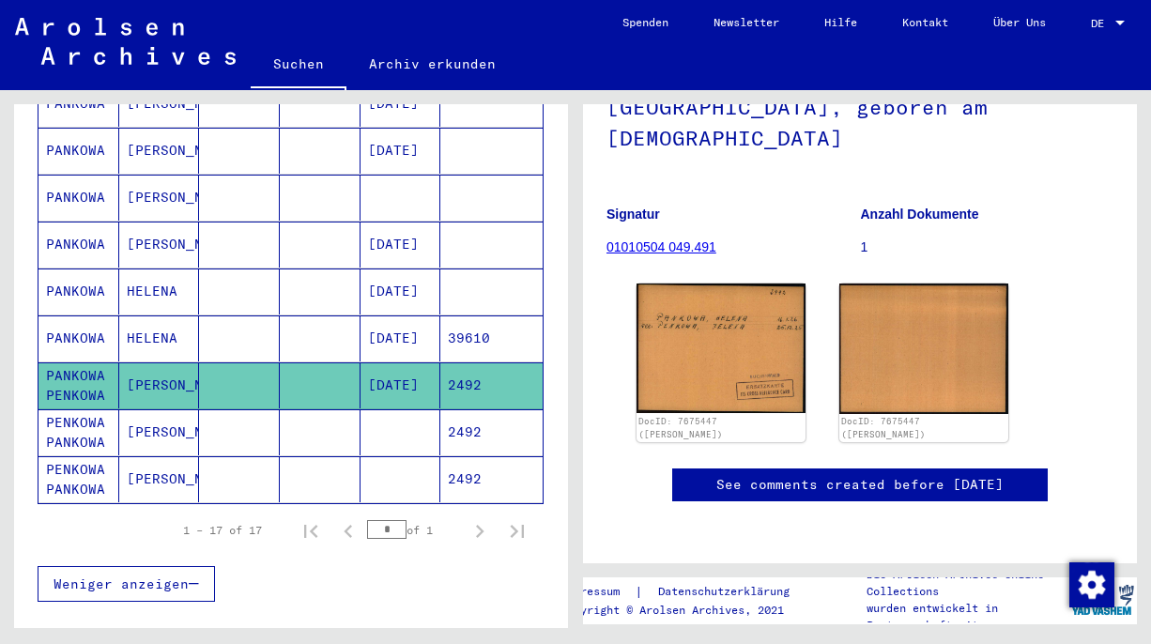
click at [406, 409] on mat-cell at bounding box center [401, 432] width 81 height 46
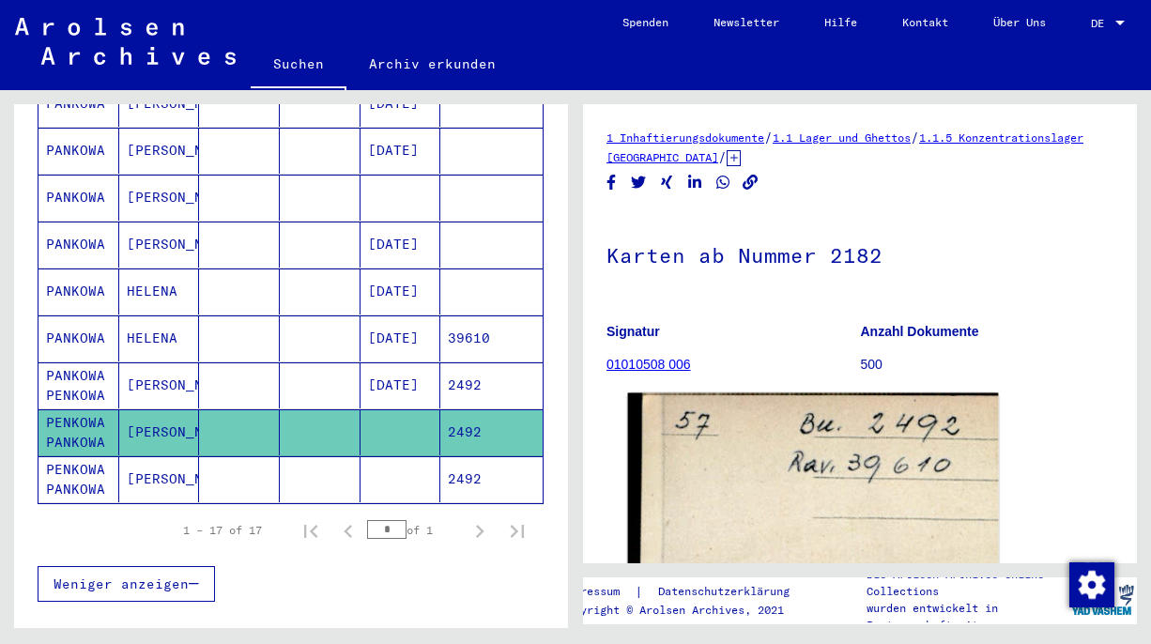
click at [804, 480] on img at bounding box center [813, 553] width 371 height 321
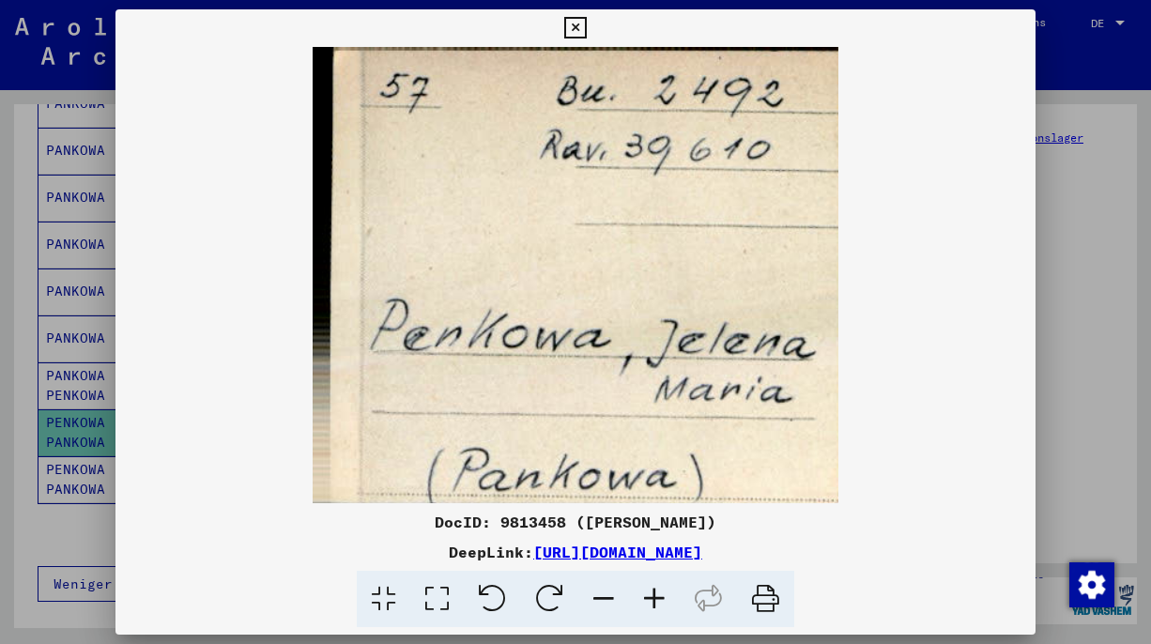
click at [1129, 325] on div at bounding box center [575, 322] width 1151 height 644
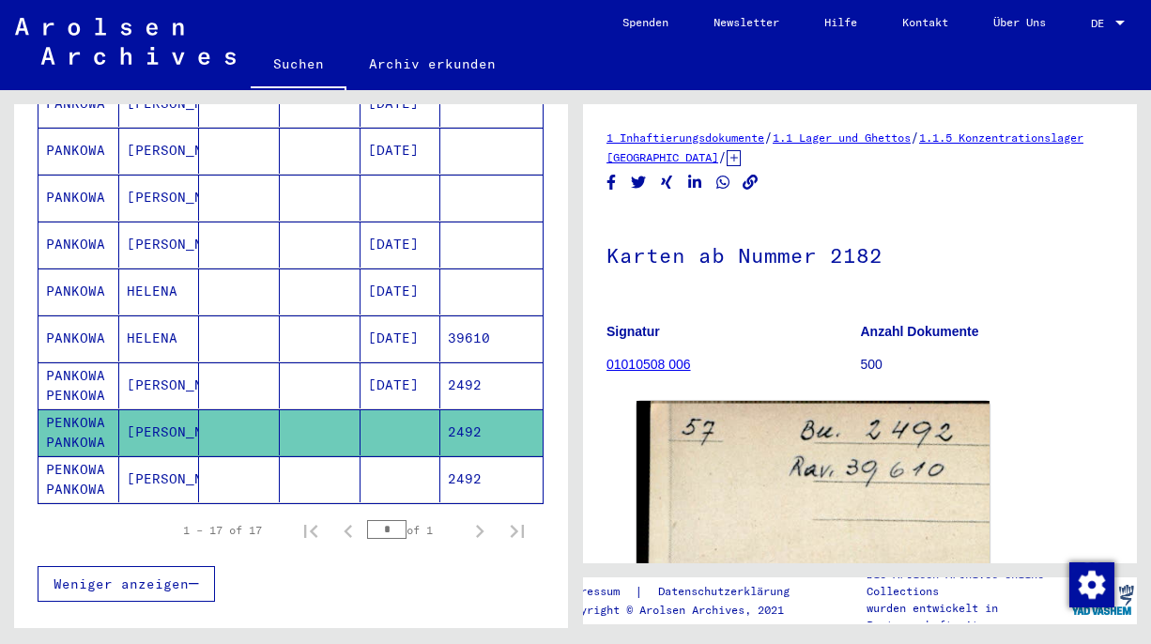
click at [491, 269] on mat-cell at bounding box center [491, 292] width 102 height 46
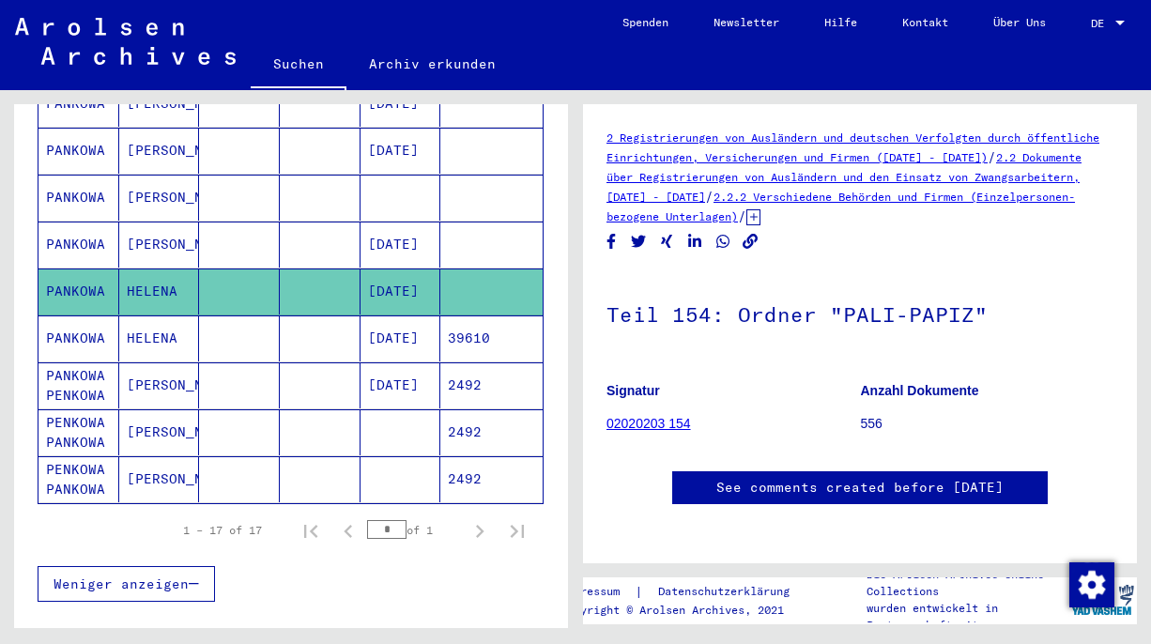
click at [507, 236] on mat-cell at bounding box center [491, 245] width 102 height 46
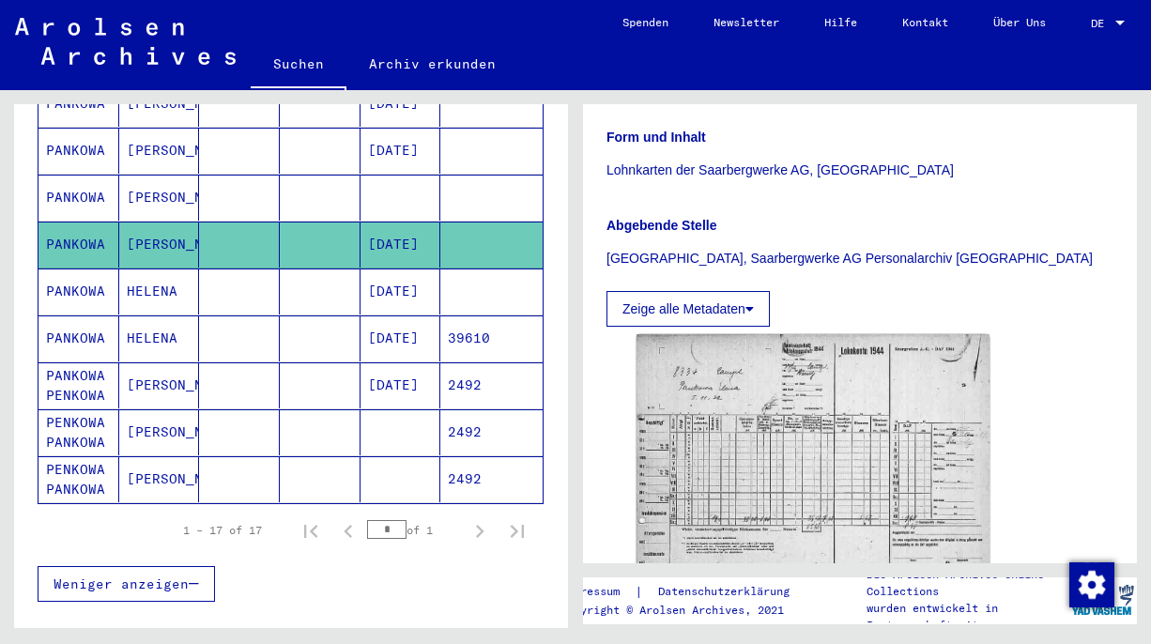
scroll to position [429, 0]
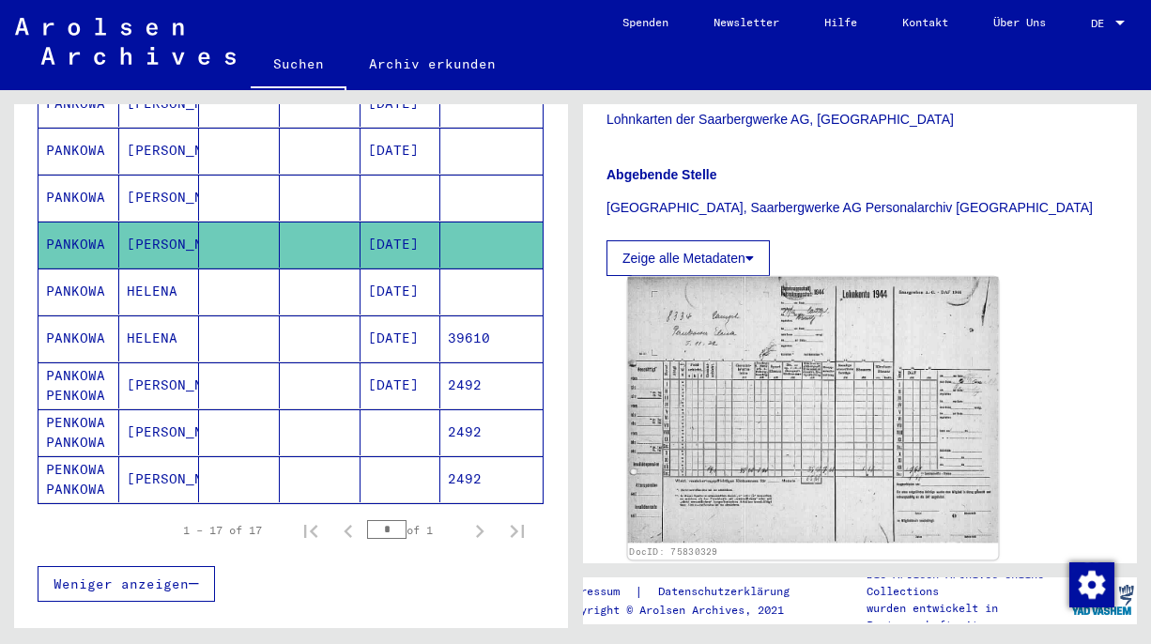
click at [725, 396] on img at bounding box center [813, 410] width 371 height 267
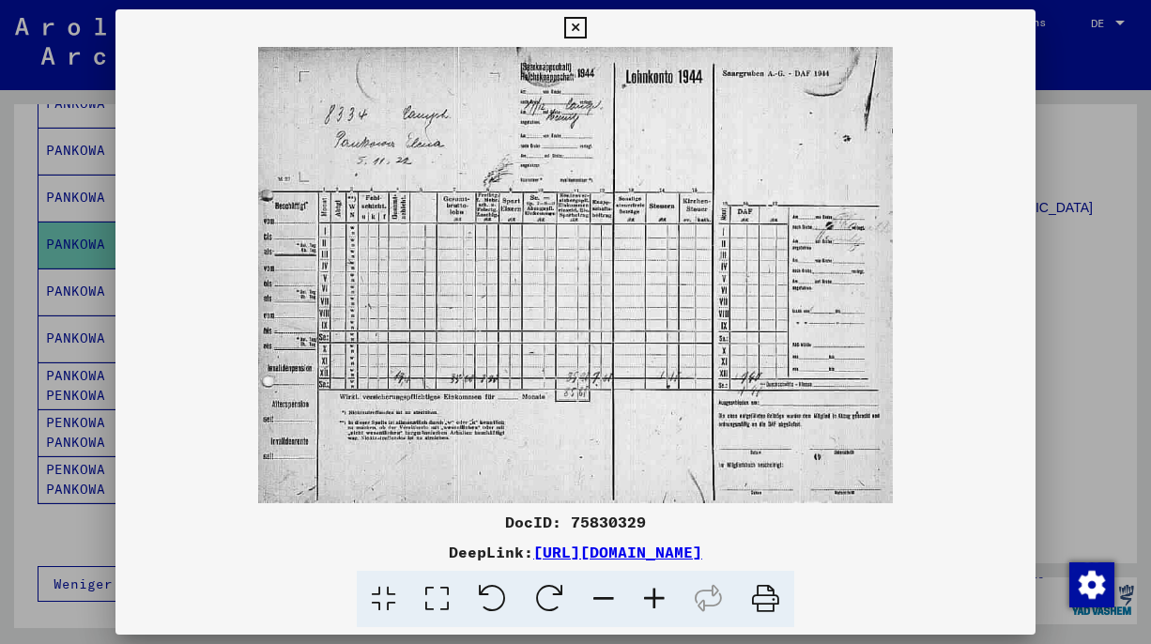
click at [1080, 361] on div at bounding box center [575, 322] width 1151 height 644
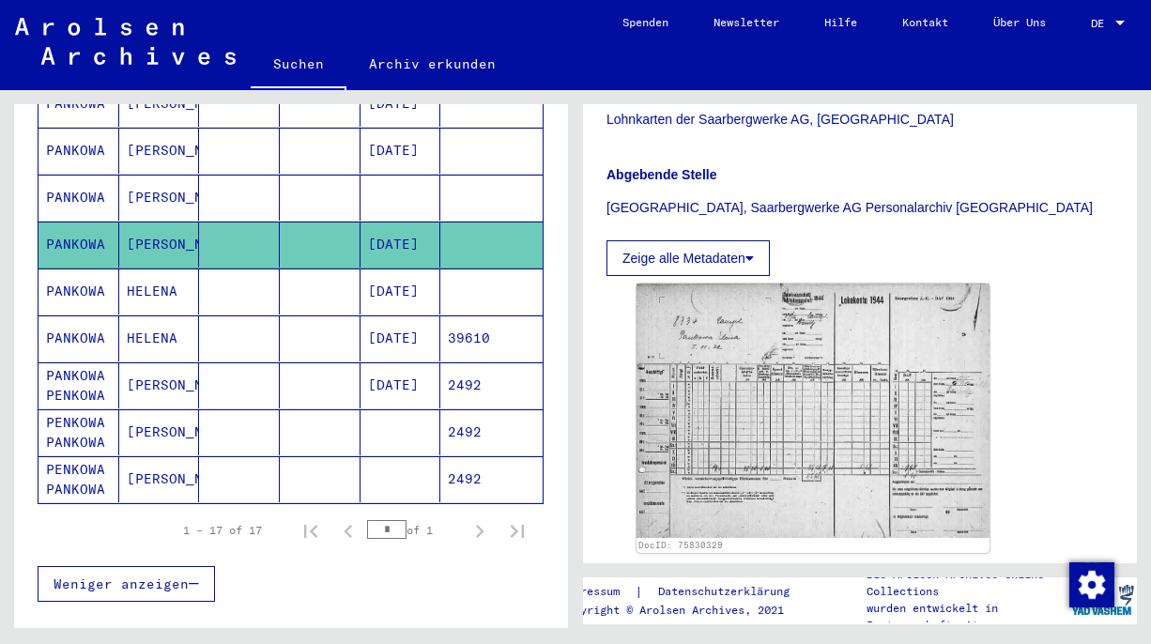
click at [410, 146] on mat-cell "[DATE]" at bounding box center [401, 151] width 81 height 46
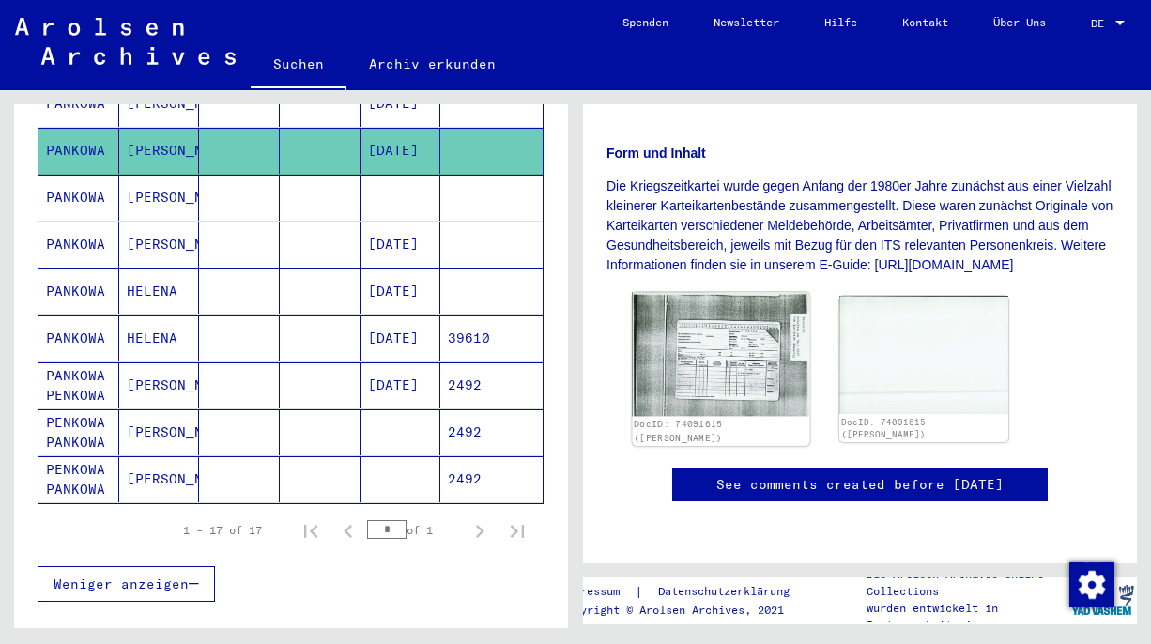
scroll to position [356, 0]
click at [724, 349] on img at bounding box center [721, 354] width 177 height 124
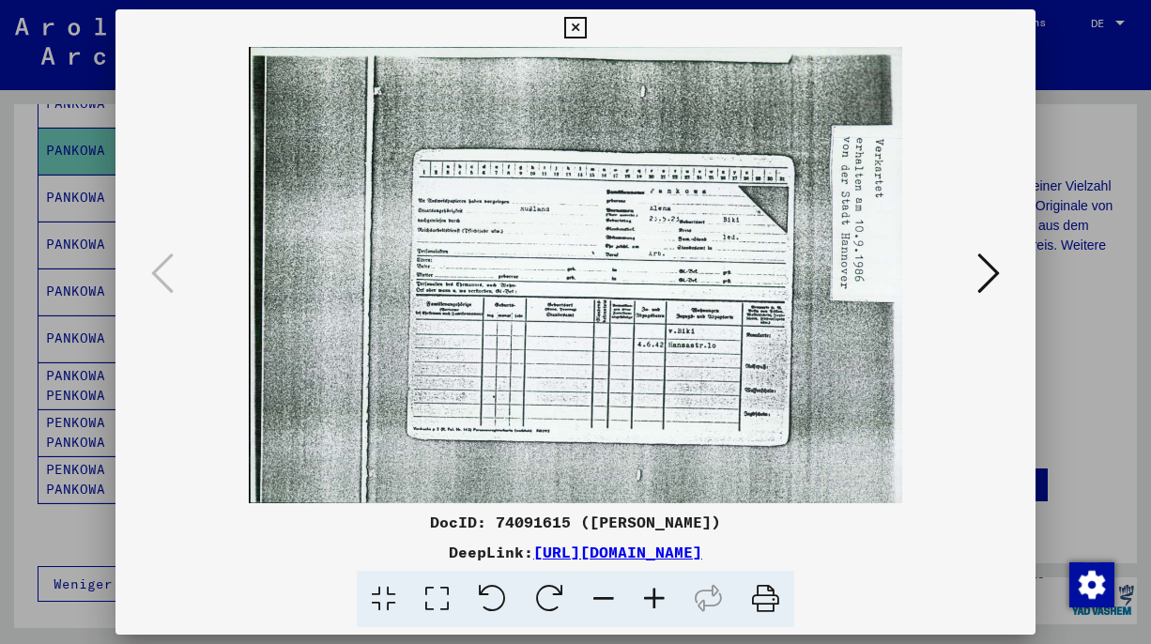
click at [977, 257] on icon at bounding box center [988, 273] width 23 height 45
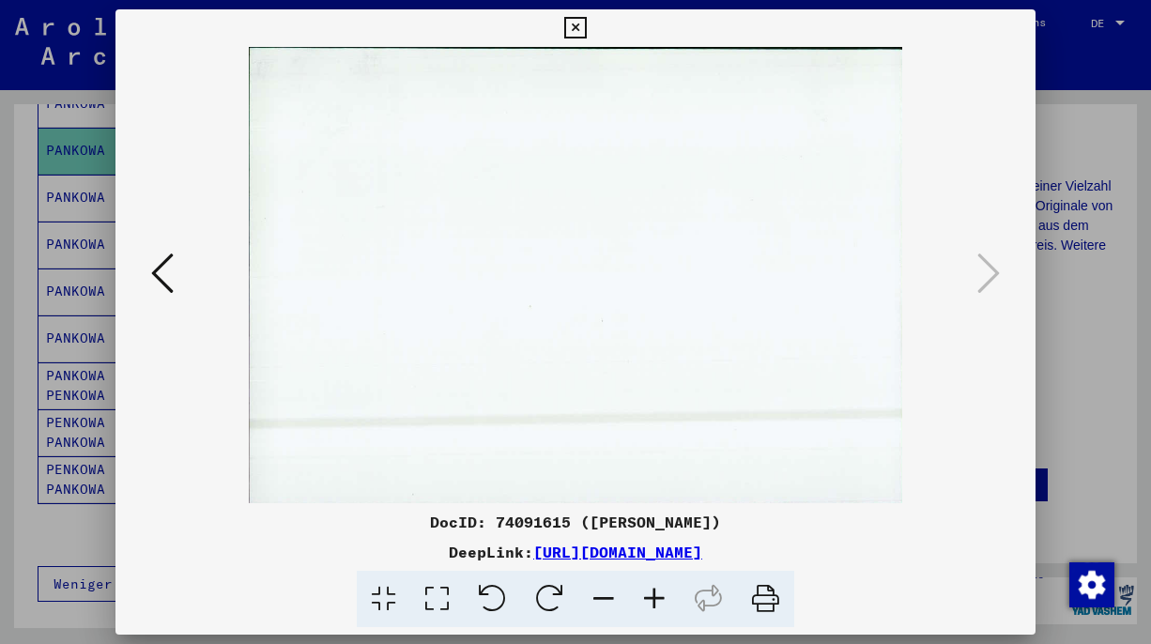
click at [702, 555] on link "[URL][DOMAIN_NAME]" at bounding box center [617, 552] width 169 height 19
